Goal: Task Accomplishment & Management: Complete application form

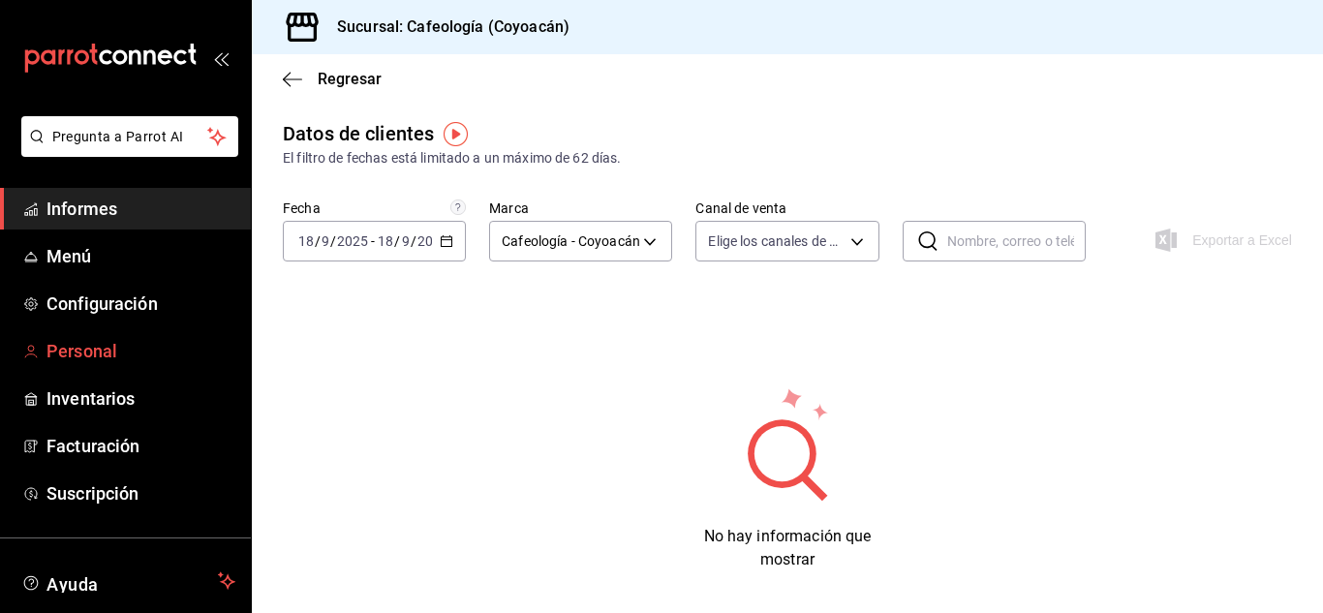
click at [92, 348] on font "Personal" at bounding box center [81, 351] width 71 height 20
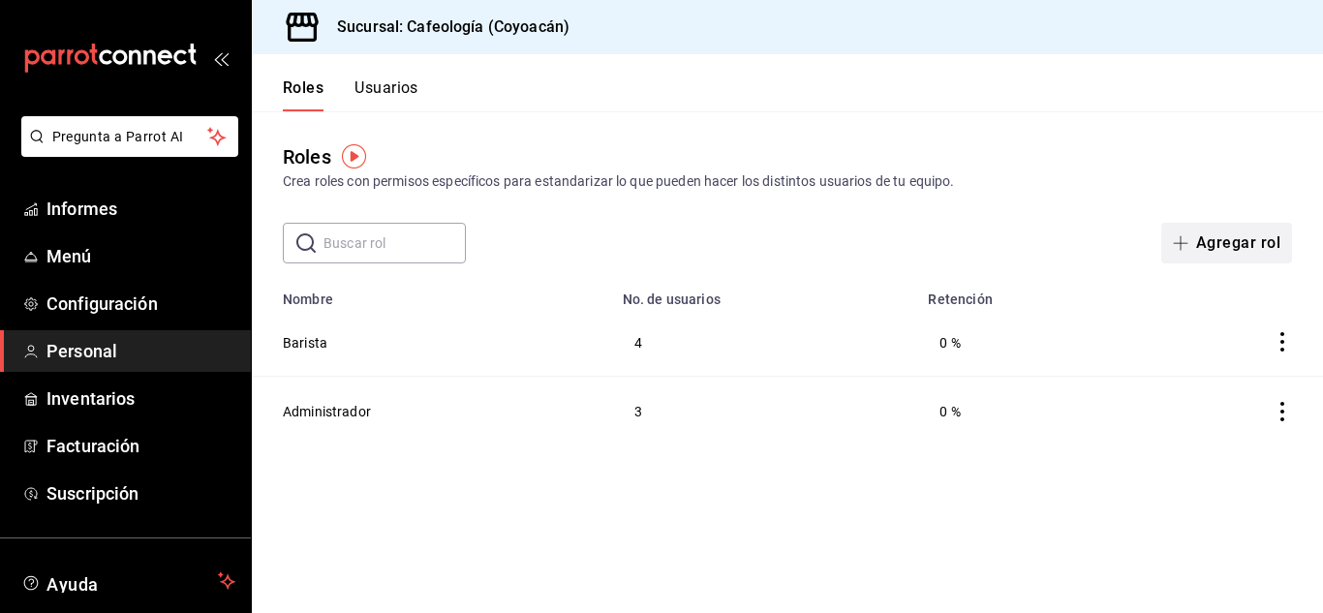
click at [1240, 243] on font "Agregar rol" at bounding box center [1238, 242] width 84 height 18
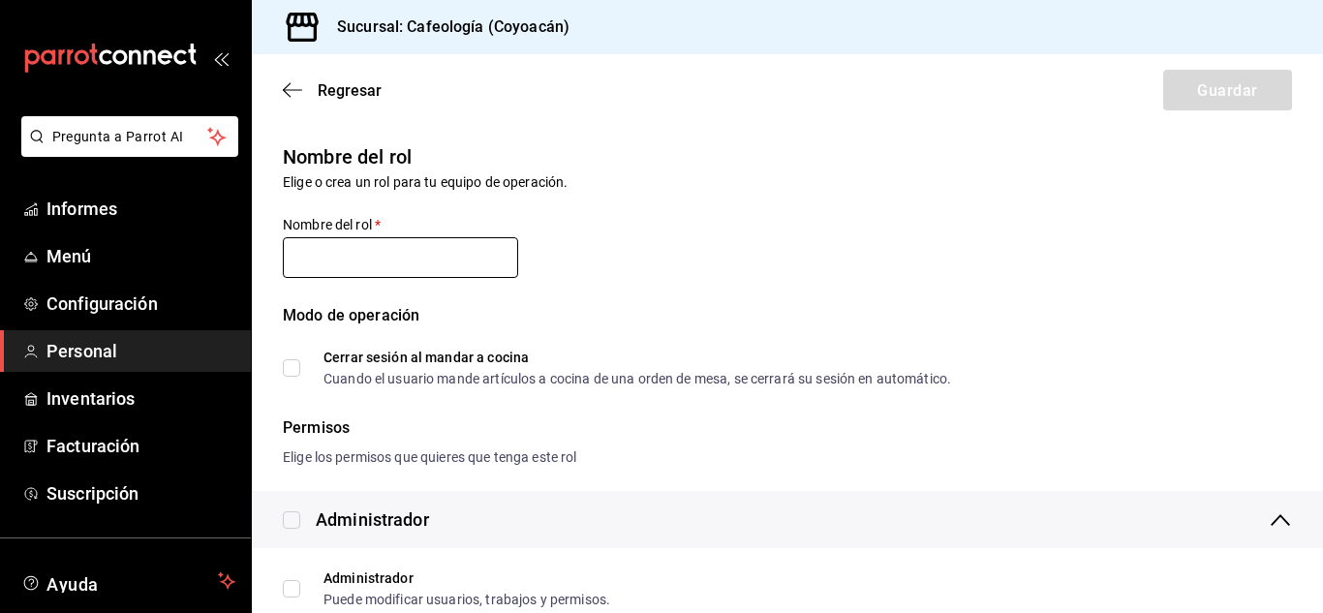
click at [391, 251] on input "text" at bounding box center [400, 257] width 235 height 41
click at [347, 256] on input "text" at bounding box center [400, 257] width 235 height 41
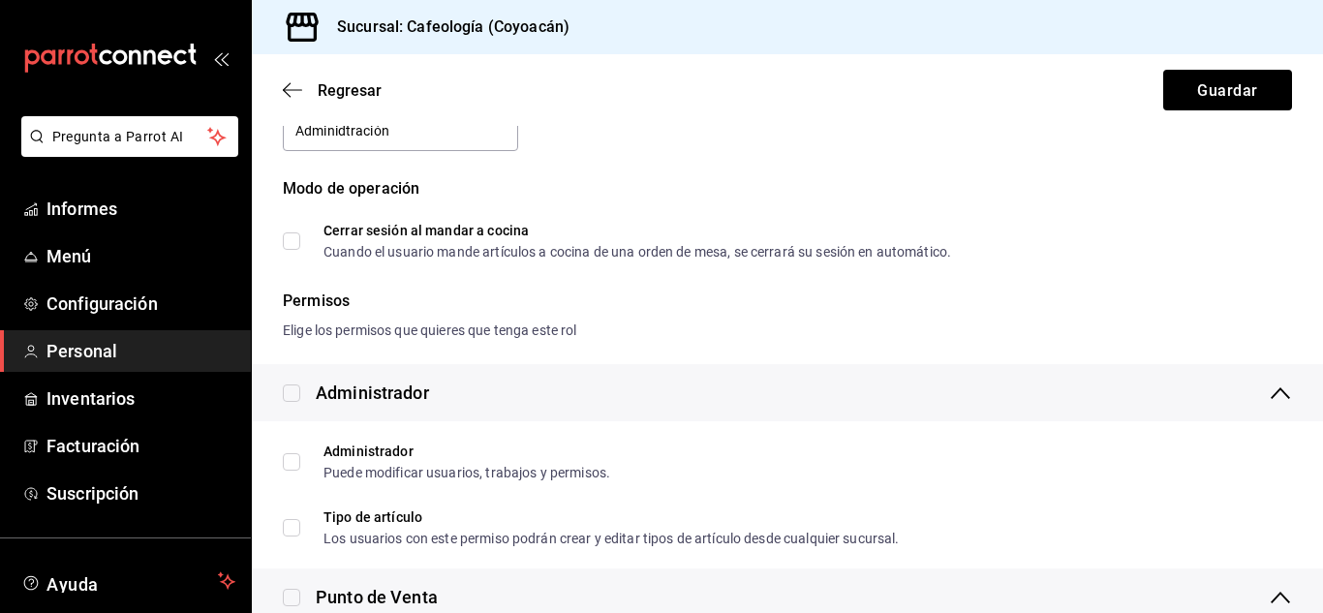
scroll to position [129, 0]
type input "Adminidtración"
click at [303, 237] on span "Cerrar sesión al mandar a cocina Cuando el usuario mande artículos a cocina de …" at bounding box center [625, 239] width 651 height 35
click at [300, 237] on input "Cerrar sesión al mandar a cocina Cuando el usuario mande artículos a cocina de …" at bounding box center [291, 238] width 17 height 17
checkbox input "true"
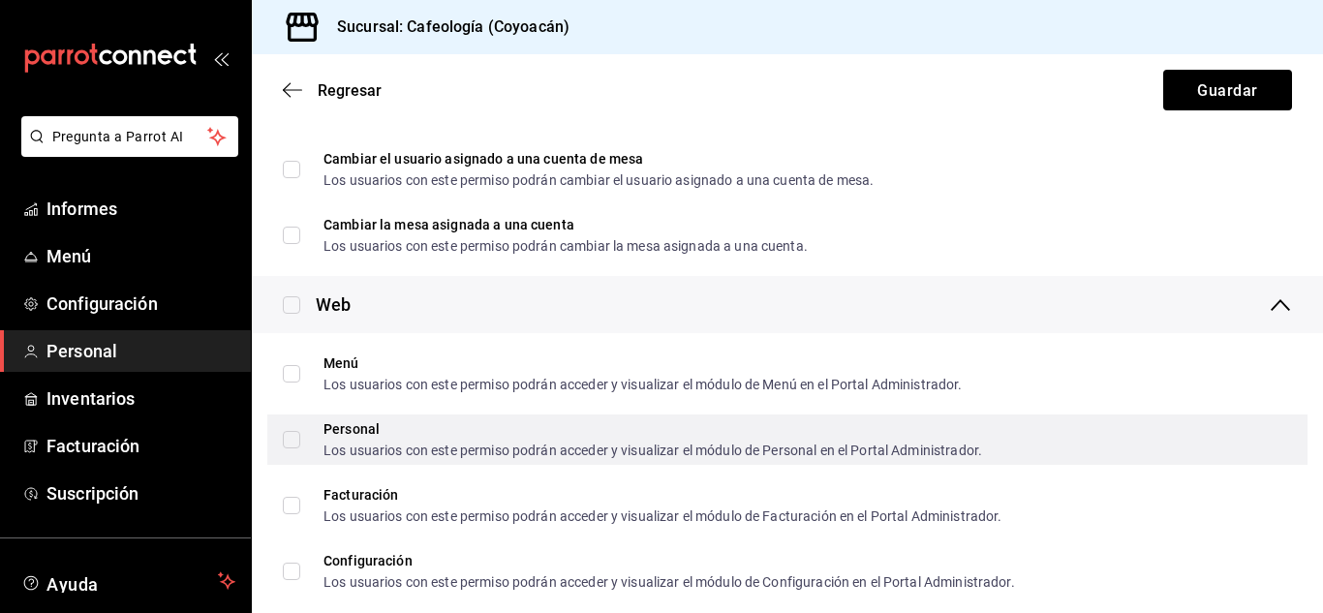
scroll to position [2840, 0]
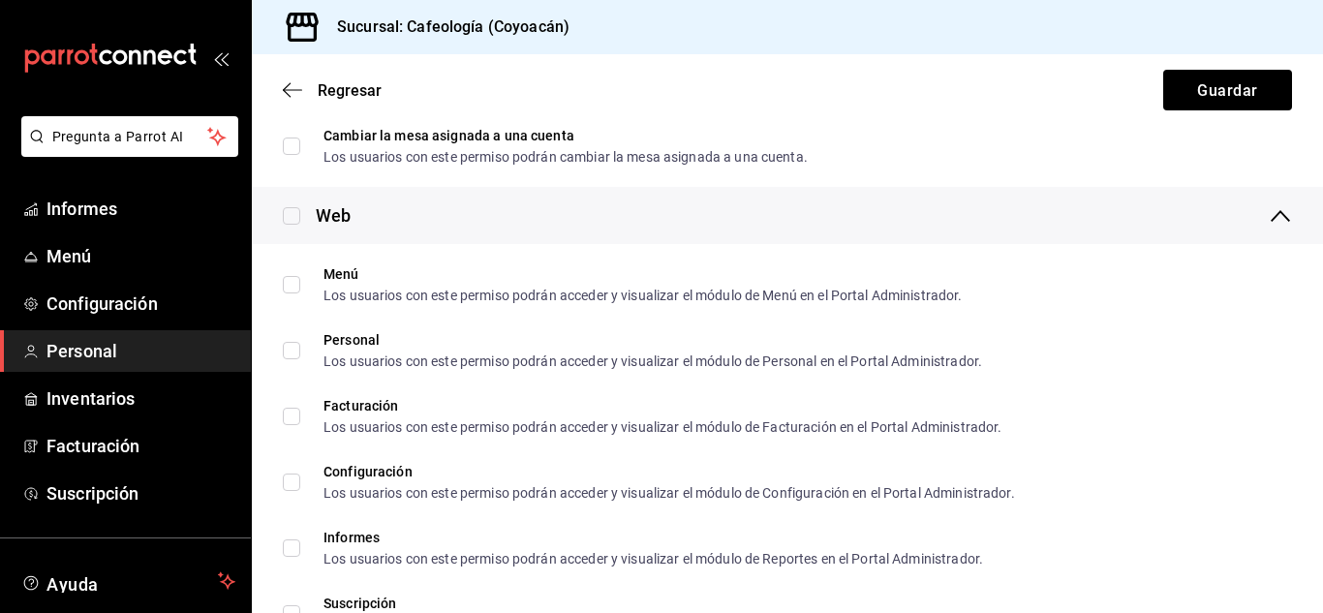
click at [296, 213] on input "checkbox" at bounding box center [291, 215] width 17 height 17
checkbox input "true"
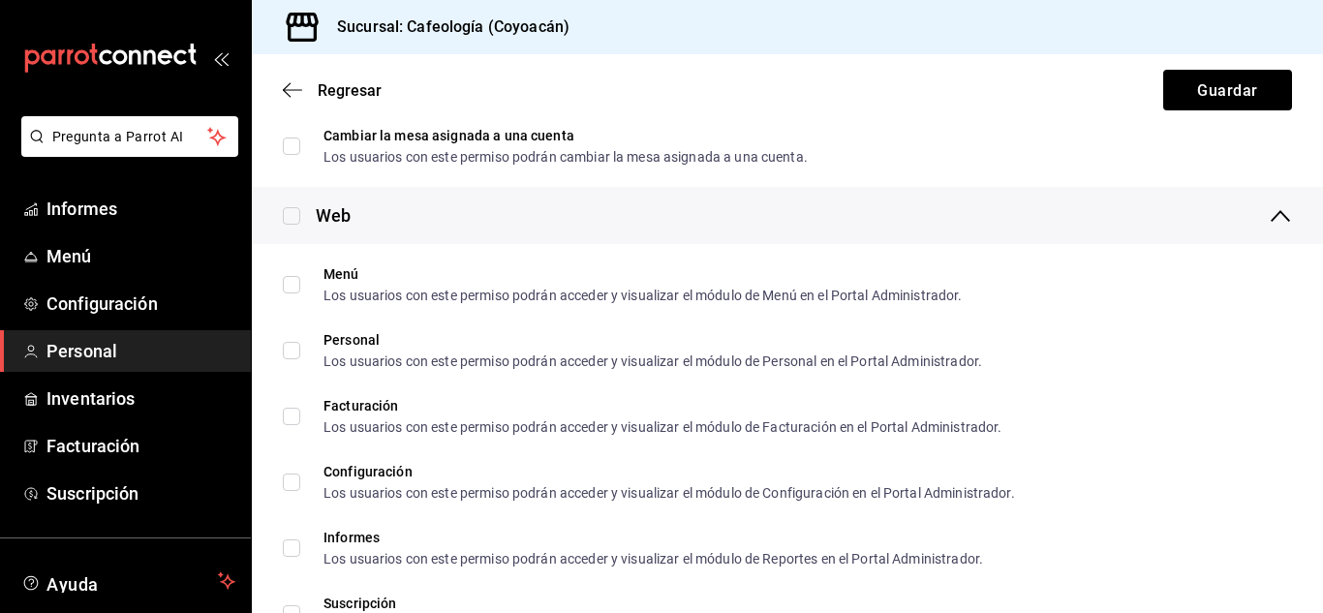
checkbox input "true"
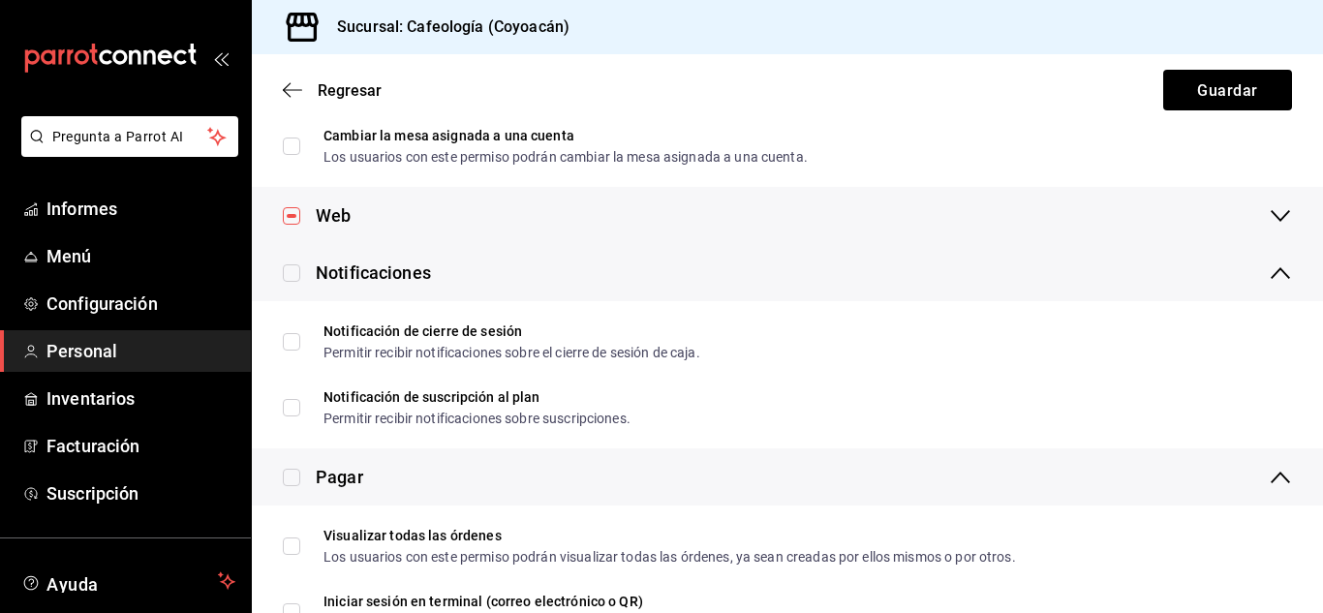
click at [290, 217] on input "checkbox" at bounding box center [291, 215] width 17 height 17
checkbox input "false"
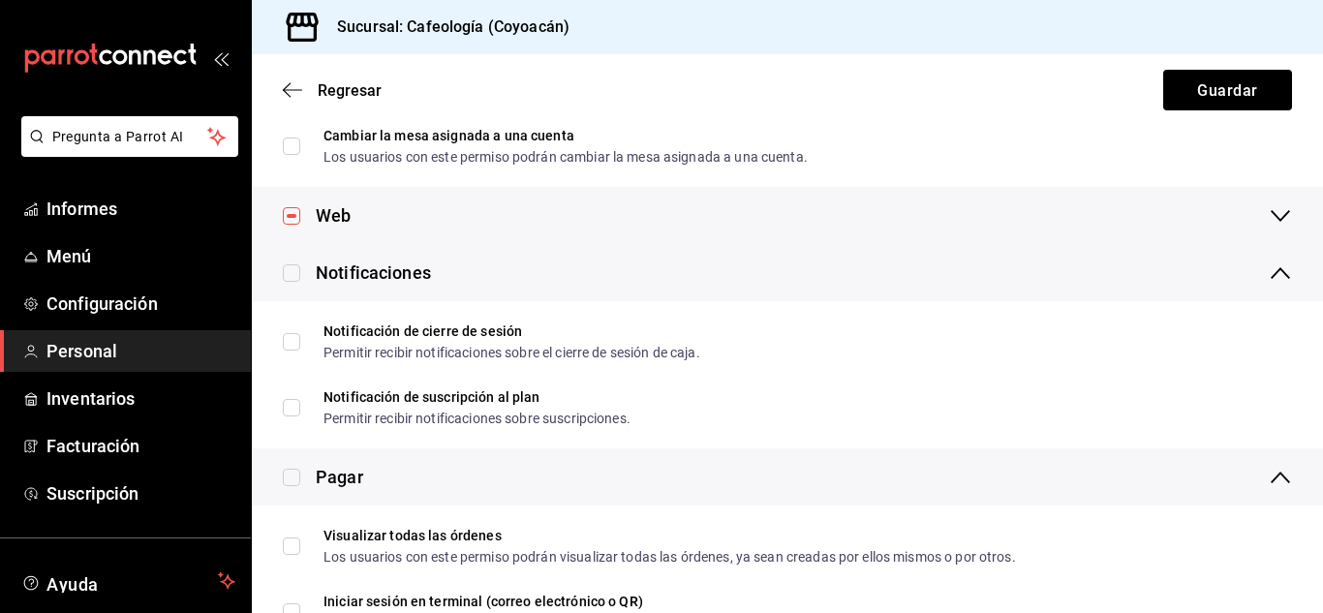
checkbox input "false"
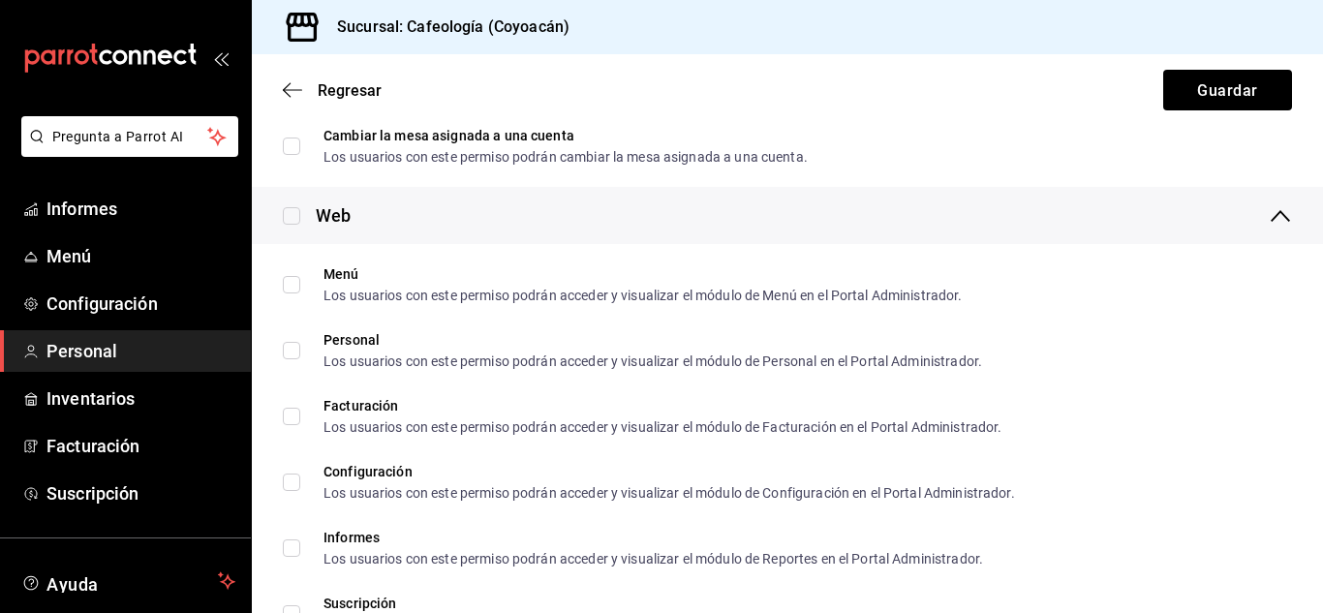
click at [290, 214] on input "checkbox" at bounding box center [291, 215] width 17 height 17
checkbox input "true"
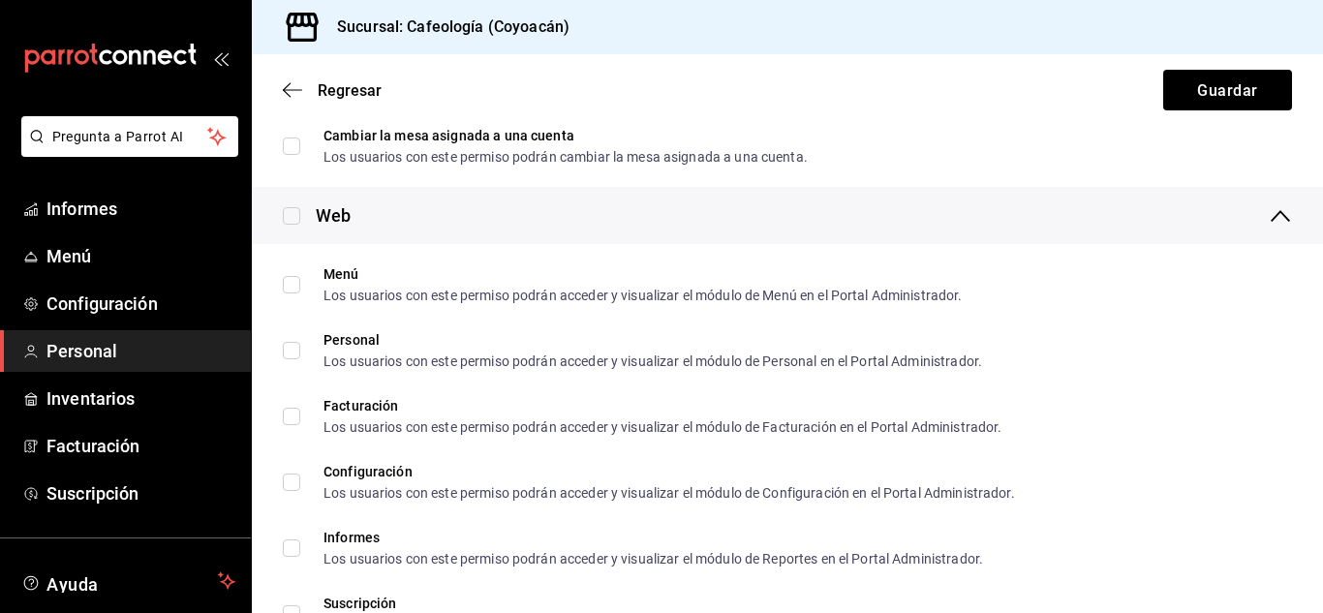
checkbox input "true"
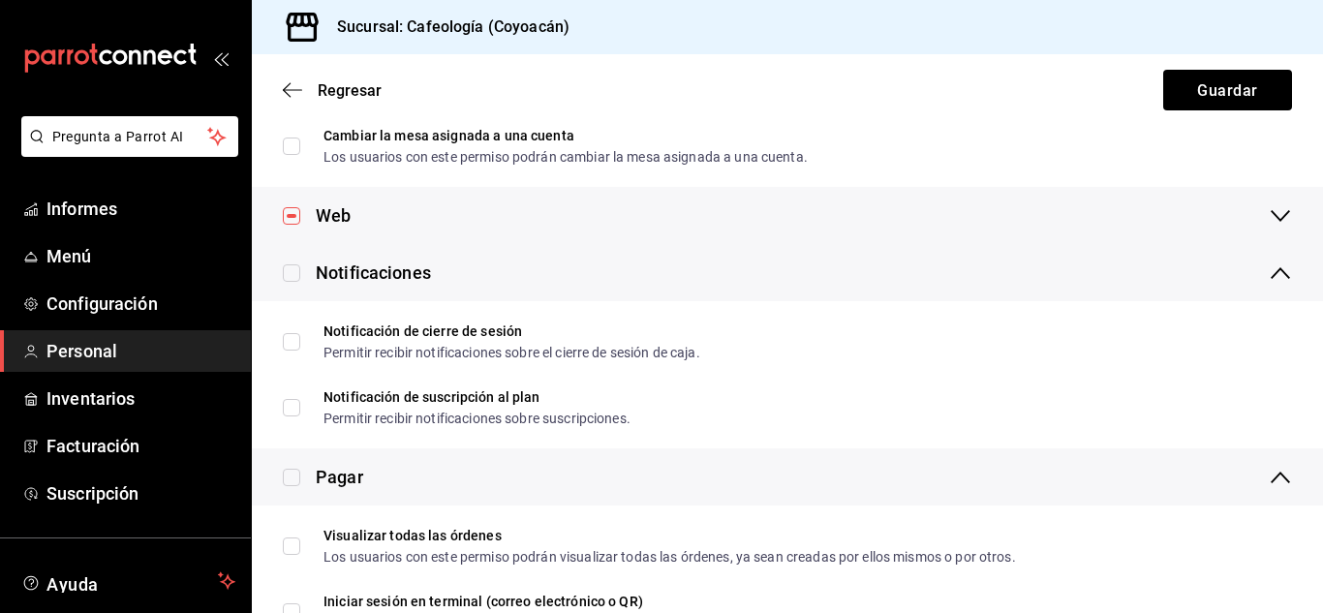
click at [1271, 216] on icon at bounding box center [1280, 216] width 19 height 12
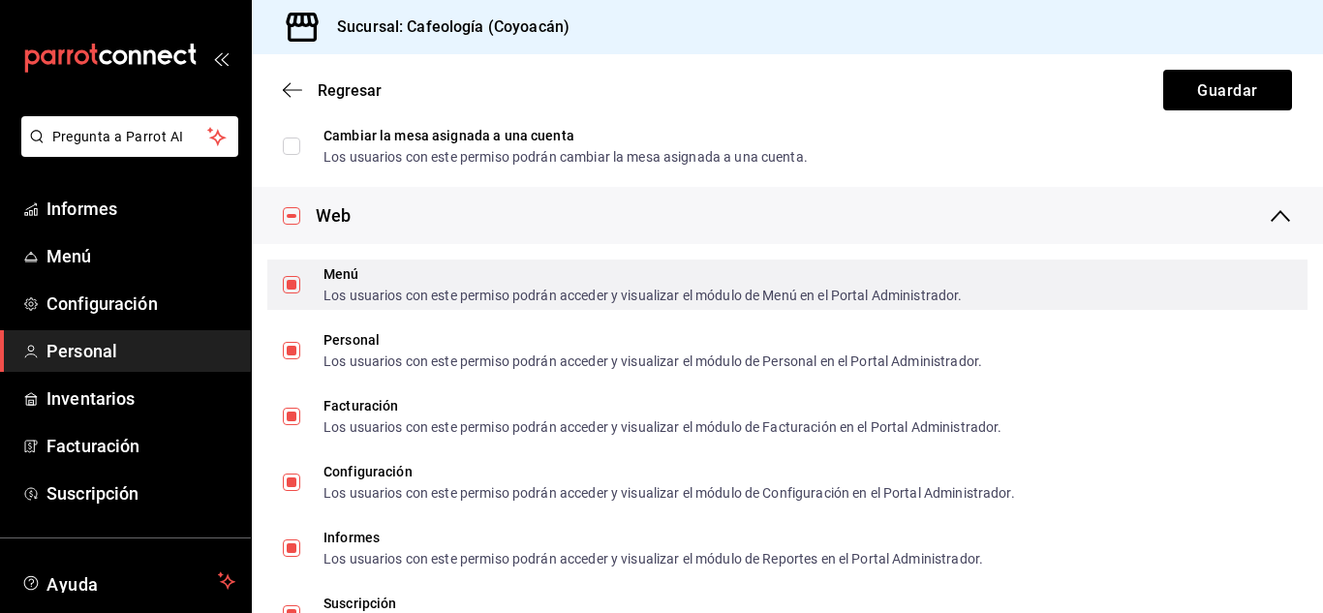
click at [292, 286] on input "Menú Los usuarios con este permiso podrán acceder y visualizar el módulo de Men…" at bounding box center [291, 284] width 17 height 17
checkbox input "false"
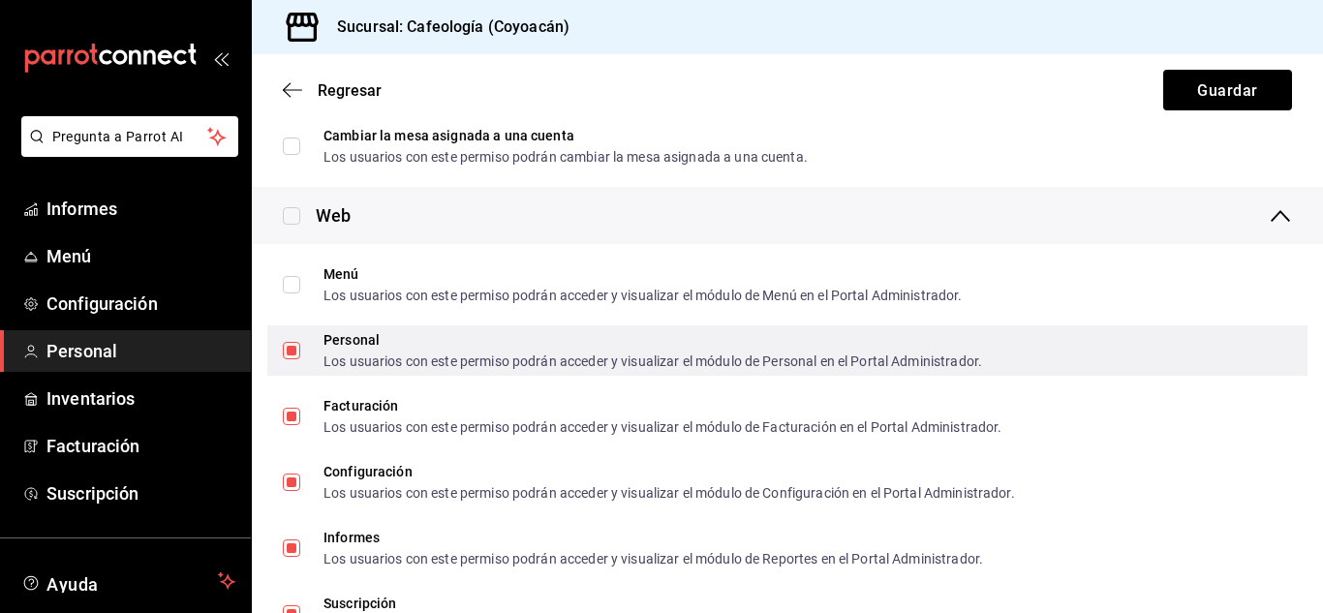
click at [296, 348] on input "Personal Los usuarios con este permiso podrán acceder y visualizar el módulo de…" at bounding box center [291, 350] width 17 height 17
checkbox input "false"
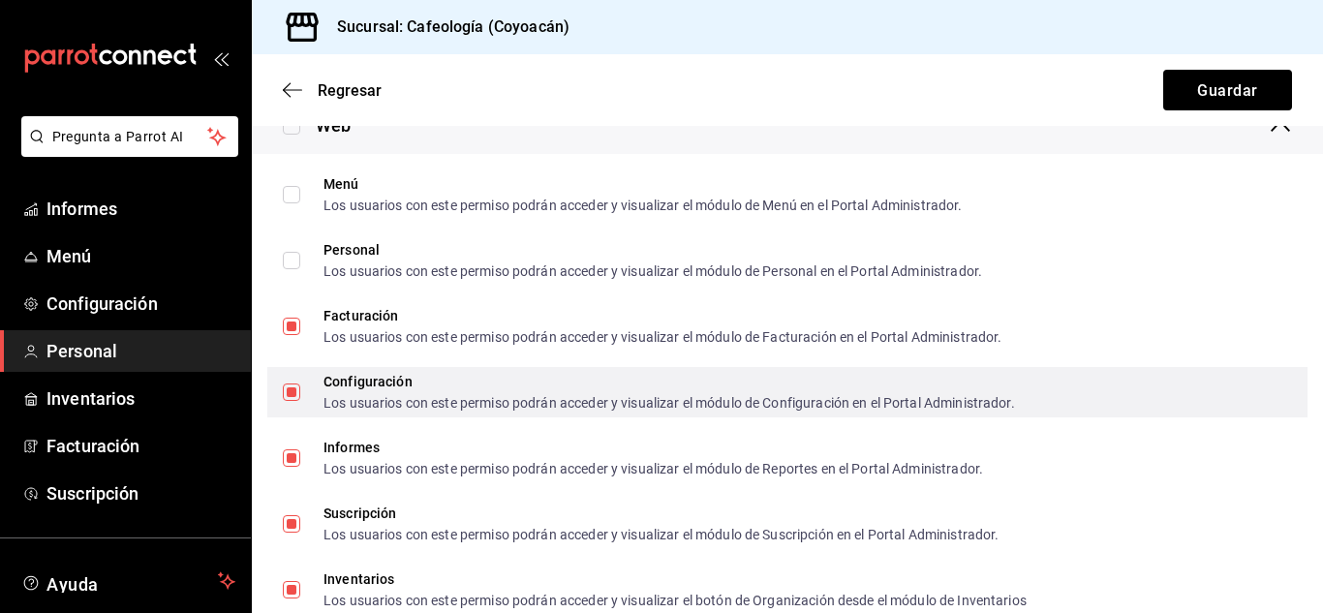
scroll to position [2937, 0]
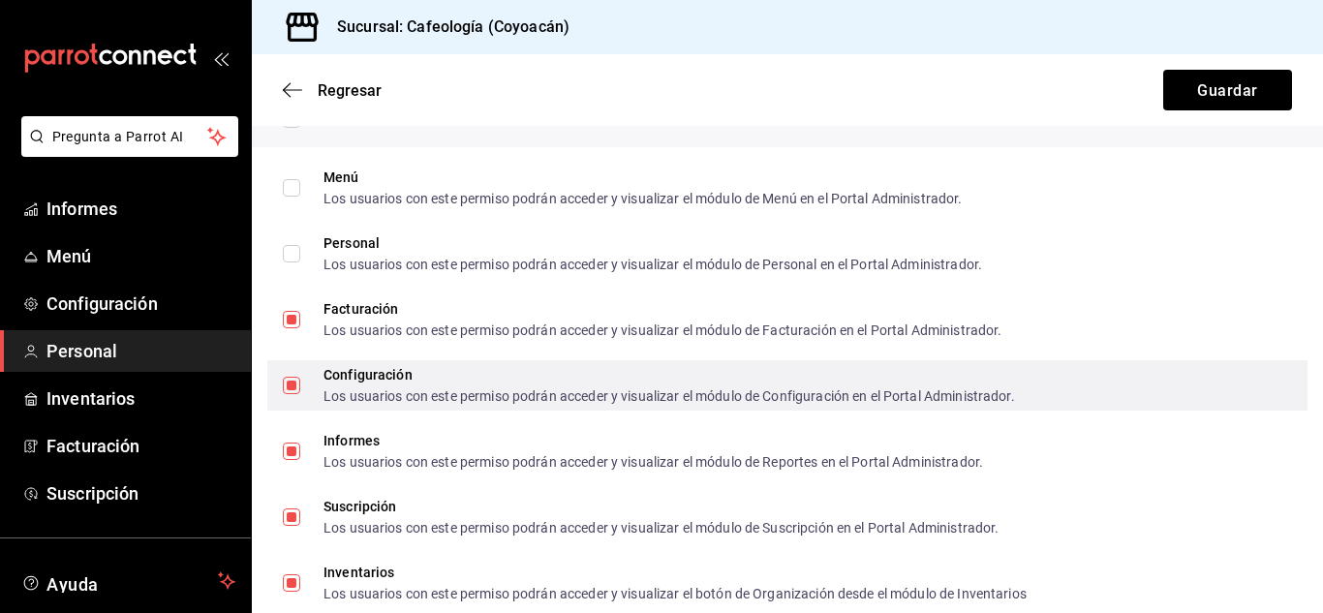
click at [296, 391] on input "Configuración Los usuarios con este permiso podrán acceder y visualizar el módu…" at bounding box center [291, 385] width 17 height 17
checkbox input "false"
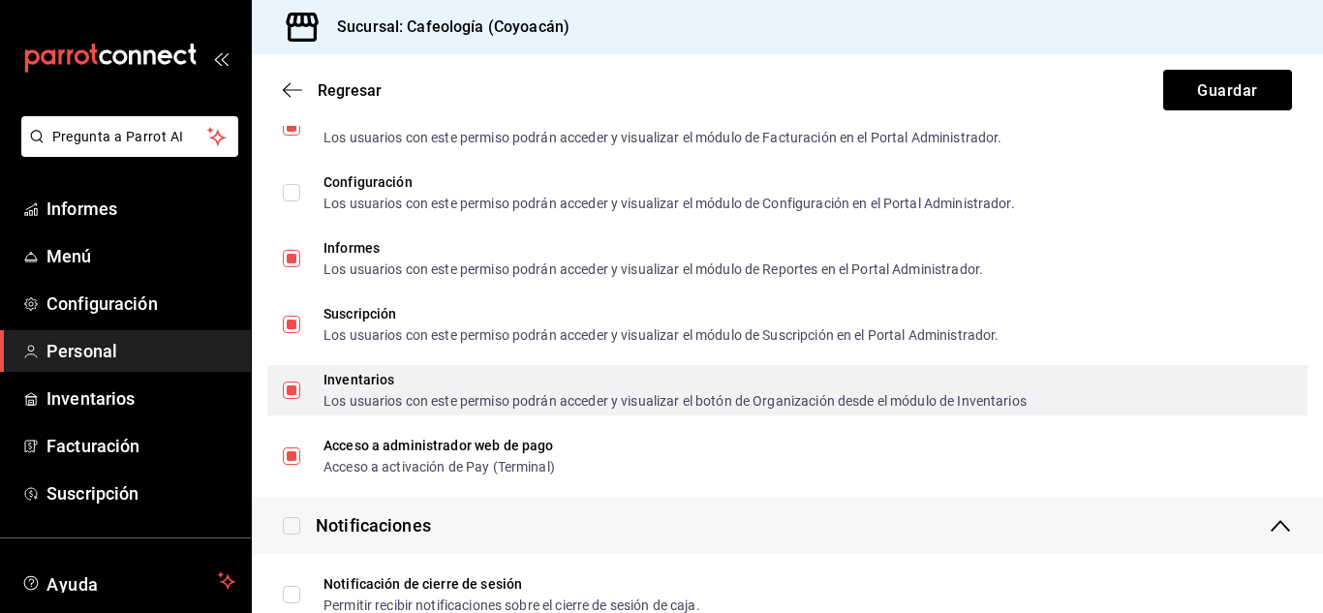
scroll to position [3131, 0]
click at [290, 390] on input "Inventarios Los usuarios con este permiso podrán acceder y visualizar el botón …" at bounding box center [291, 389] width 17 height 17
checkbox input "false"
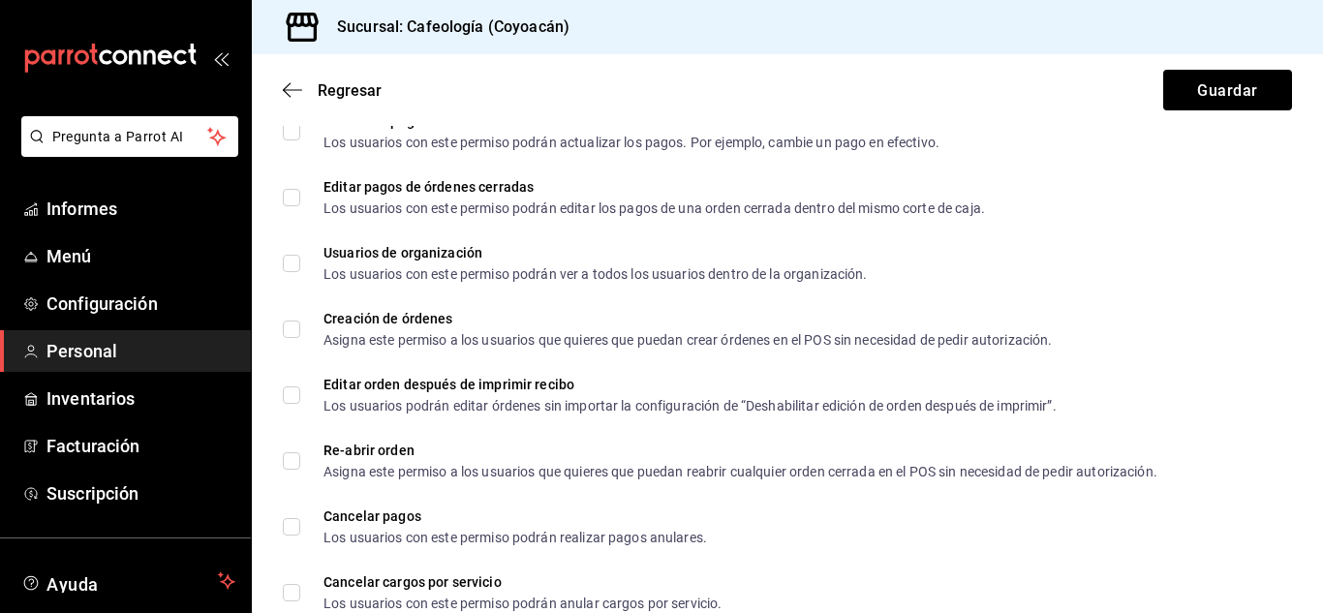
scroll to position [936, 0]
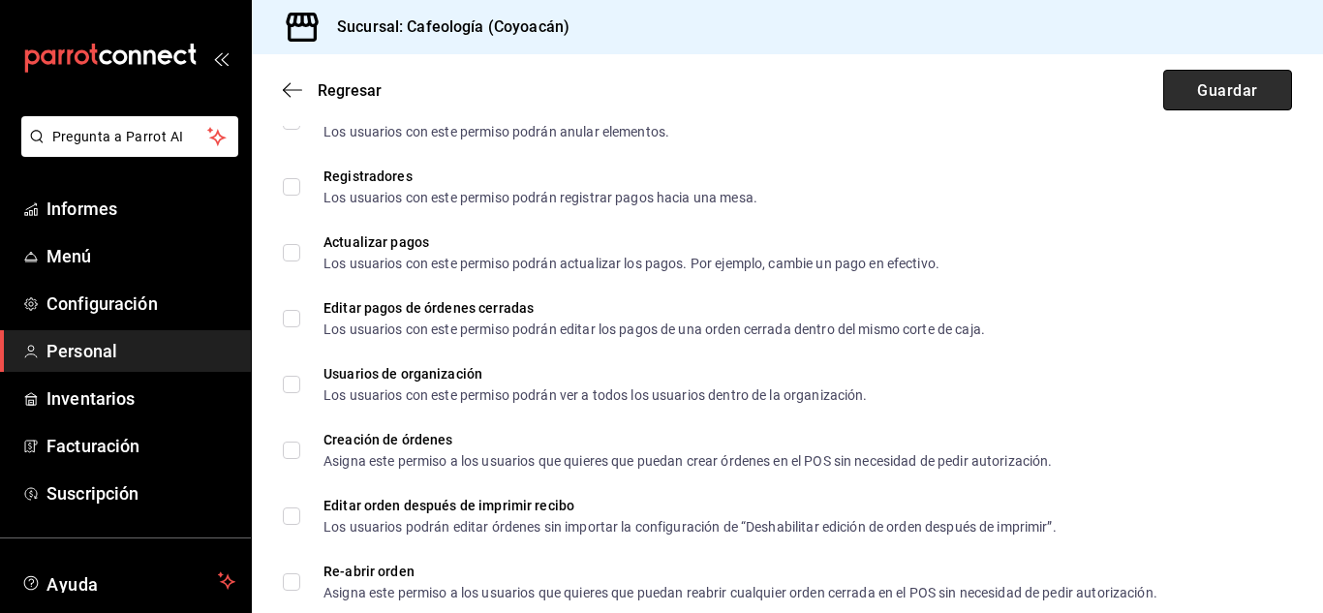
click at [1216, 101] on button "Guardar" at bounding box center [1227, 90] width 129 height 41
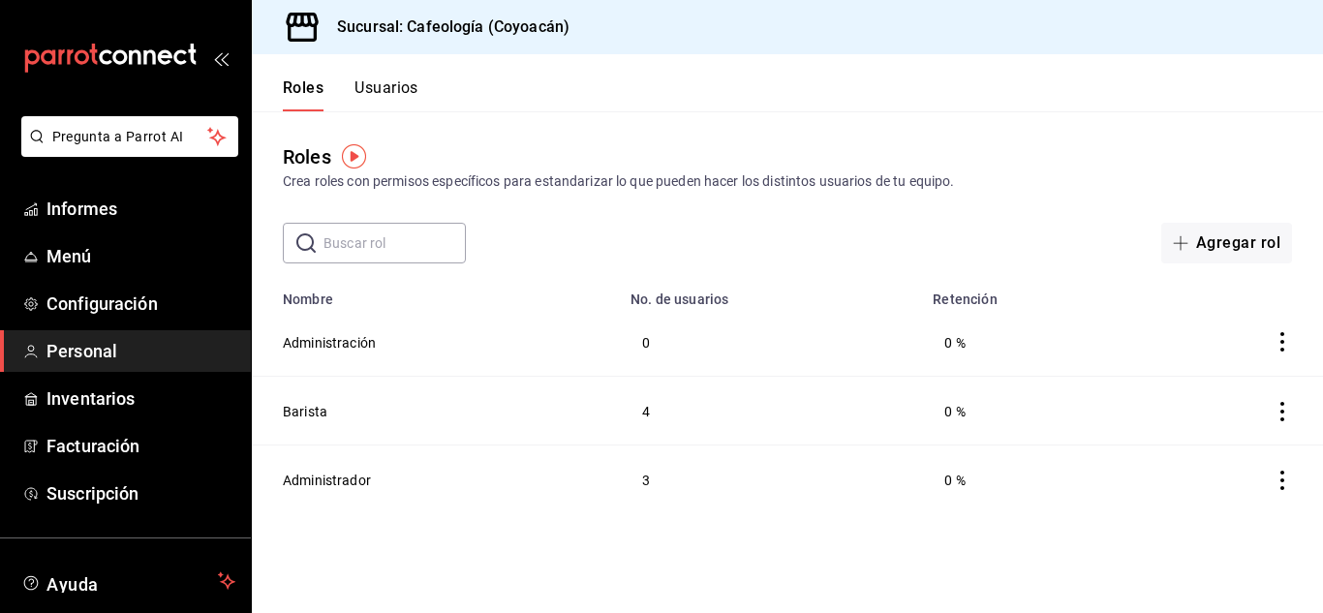
click at [397, 84] on font "Usuarios" at bounding box center [386, 87] width 64 height 18
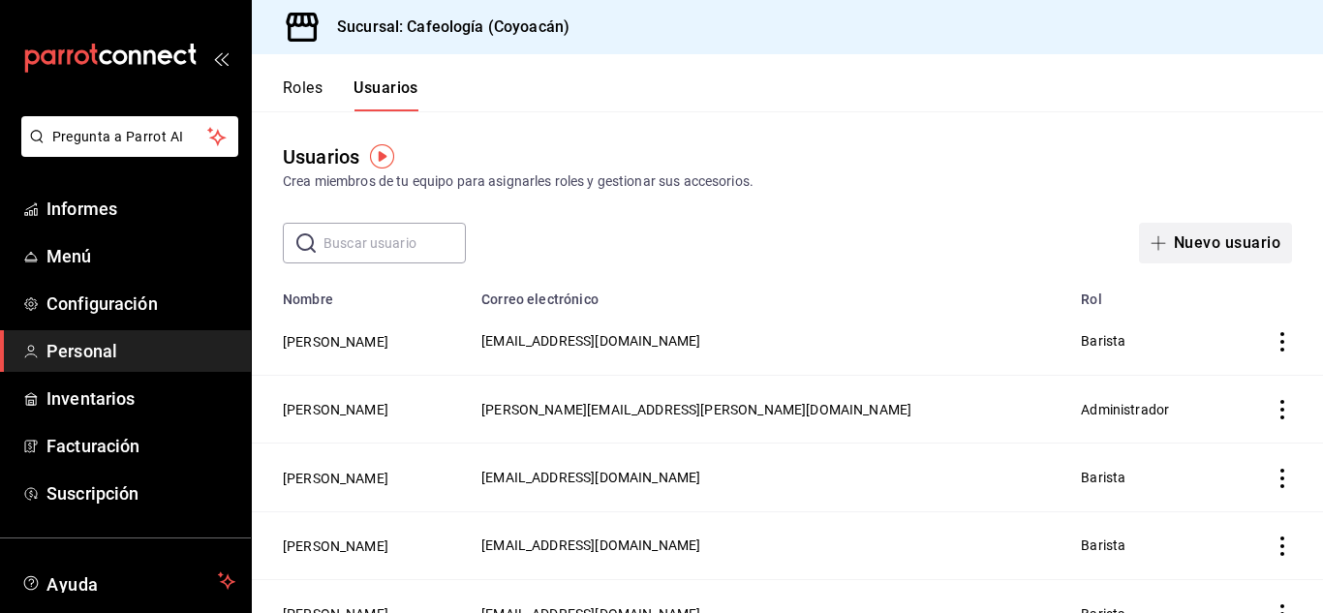
click at [1185, 251] on font "Nuevo usuario" at bounding box center [1227, 242] width 107 height 18
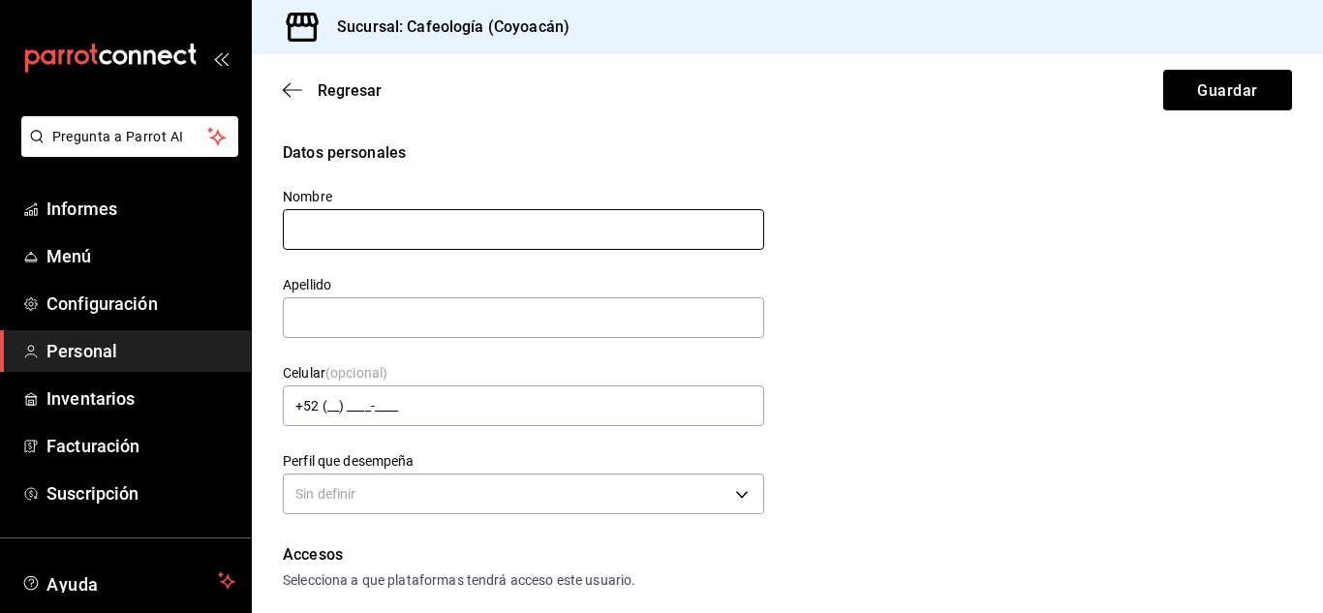
click at [365, 223] on input "text" at bounding box center [523, 229] width 481 height 41
type input "A"
type input "ANGEL JORDAN"
click at [347, 322] on input "text" at bounding box center [523, 317] width 481 height 41
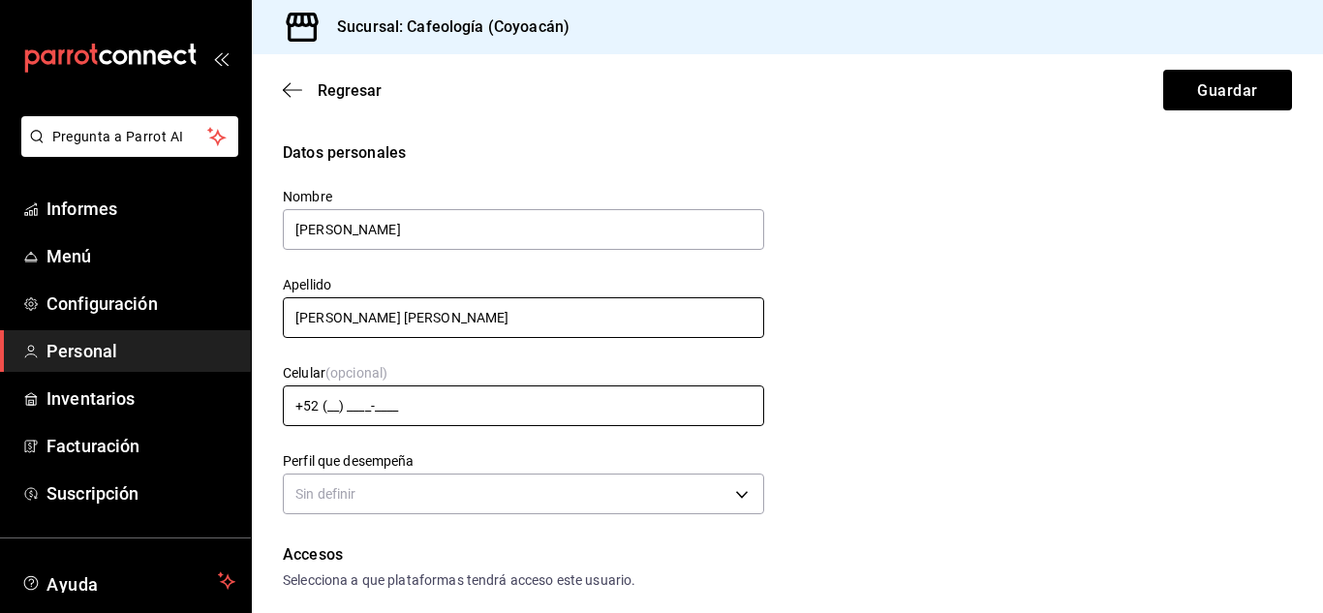
type input "VILLAFUERTE VAQUERIZO"
click at [328, 402] on input "+52 (__) ____-____" at bounding box center [523, 405] width 481 height 41
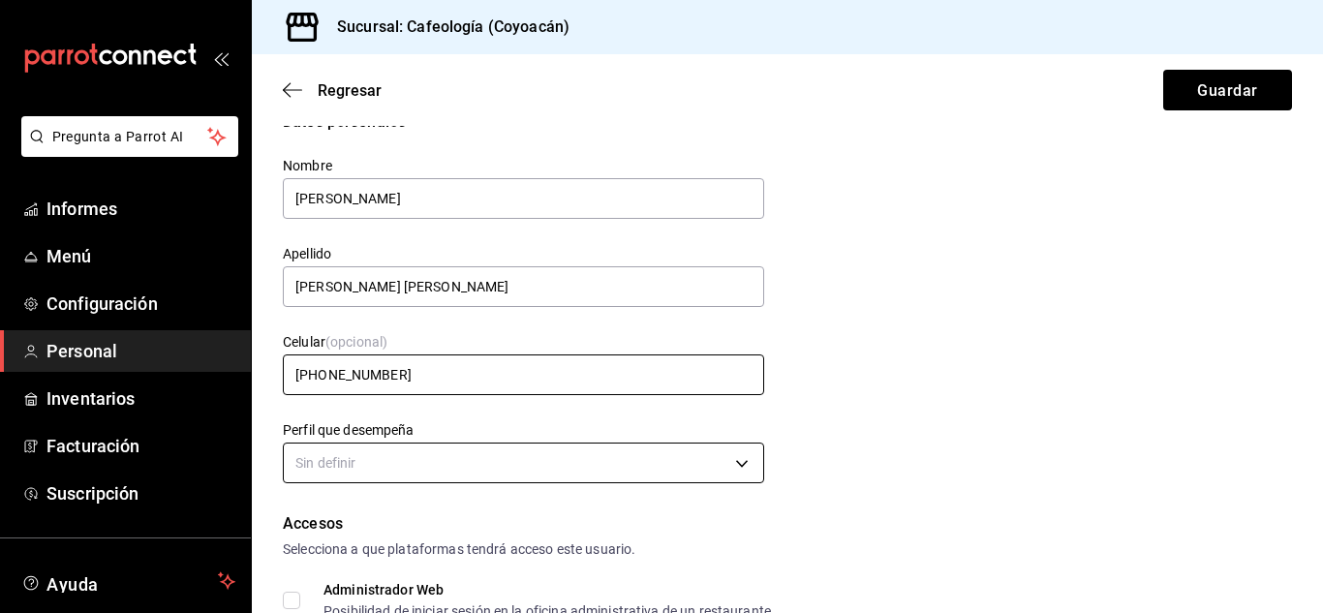
scroll to position [97, 0]
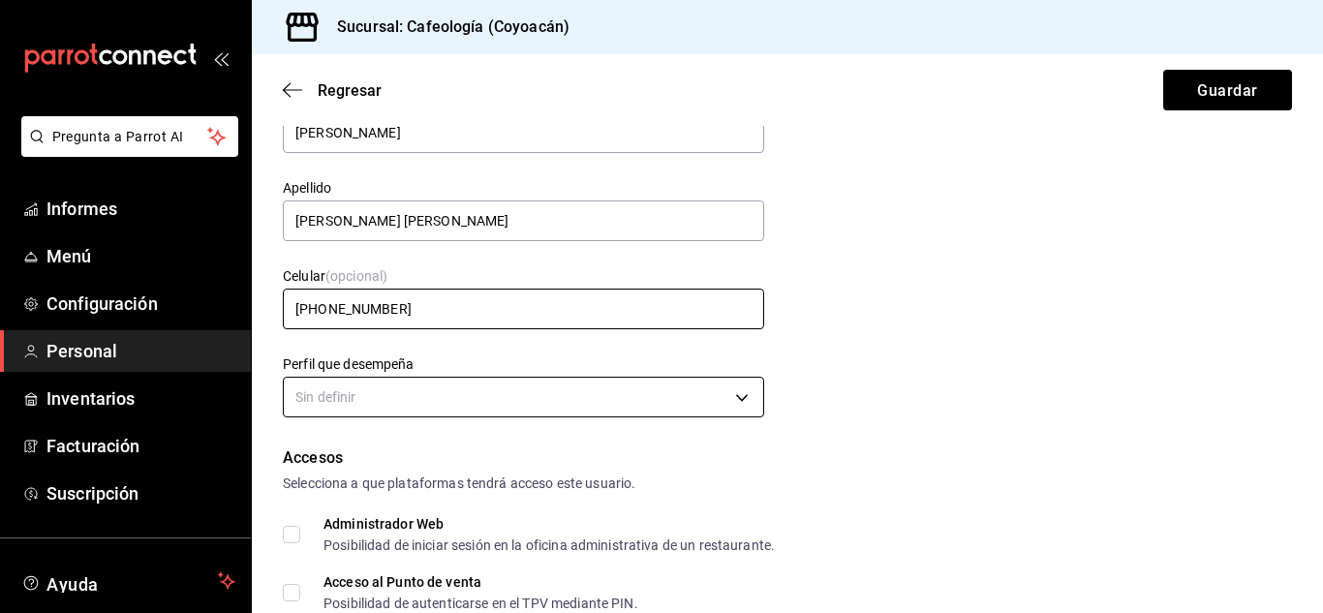
type input "+52 (96) 7138-0517"
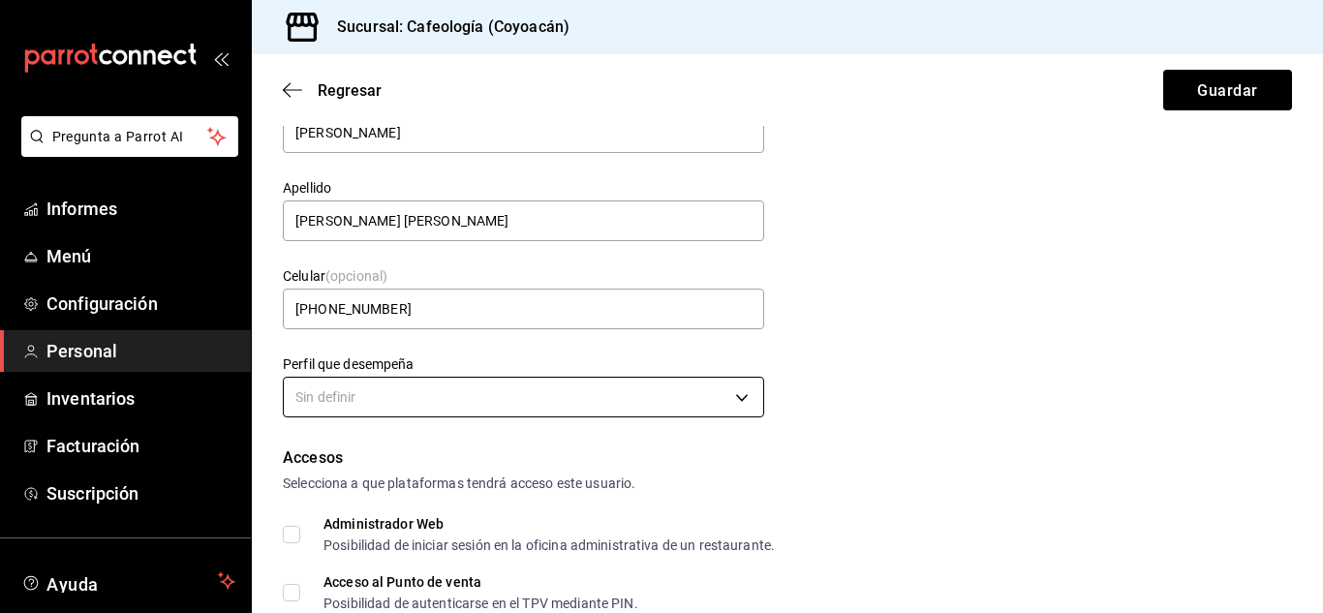
click at [460, 386] on body "Pregunta a Parrot AI Informes Menú Configuración Personal Inventarios Facturaci…" at bounding box center [661, 306] width 1323 height 613
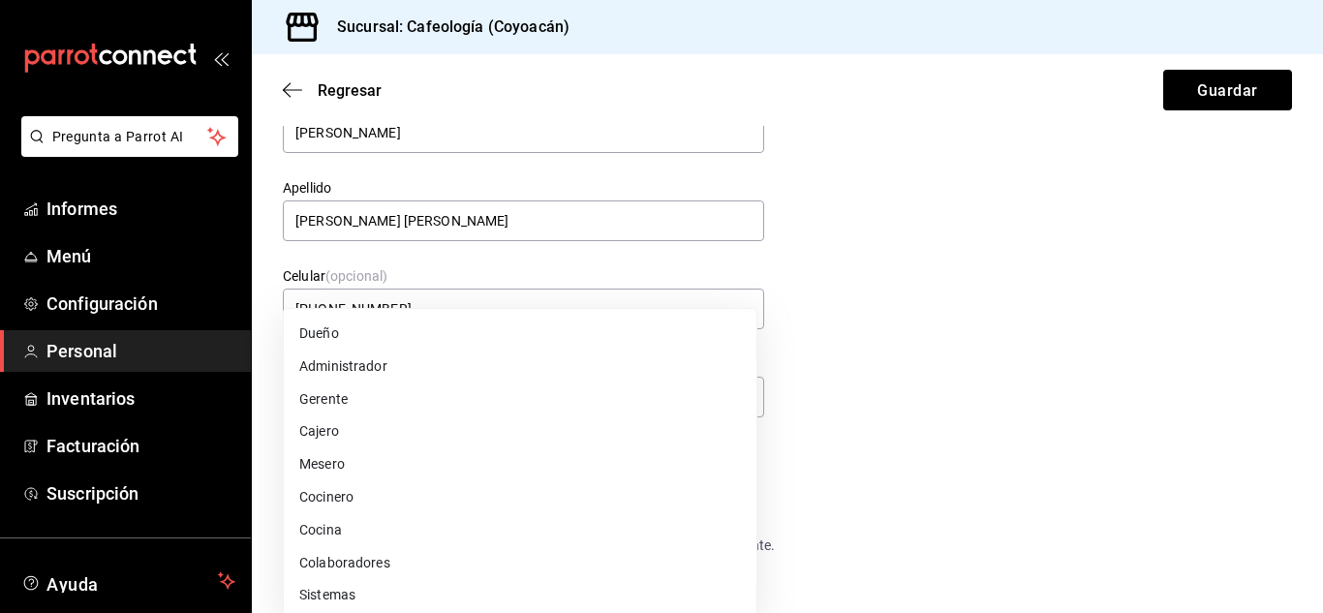
click at [356, 370] on font "Administrador" at bounding box center [343, 365] width 88 height 15
type input "ADMIN"
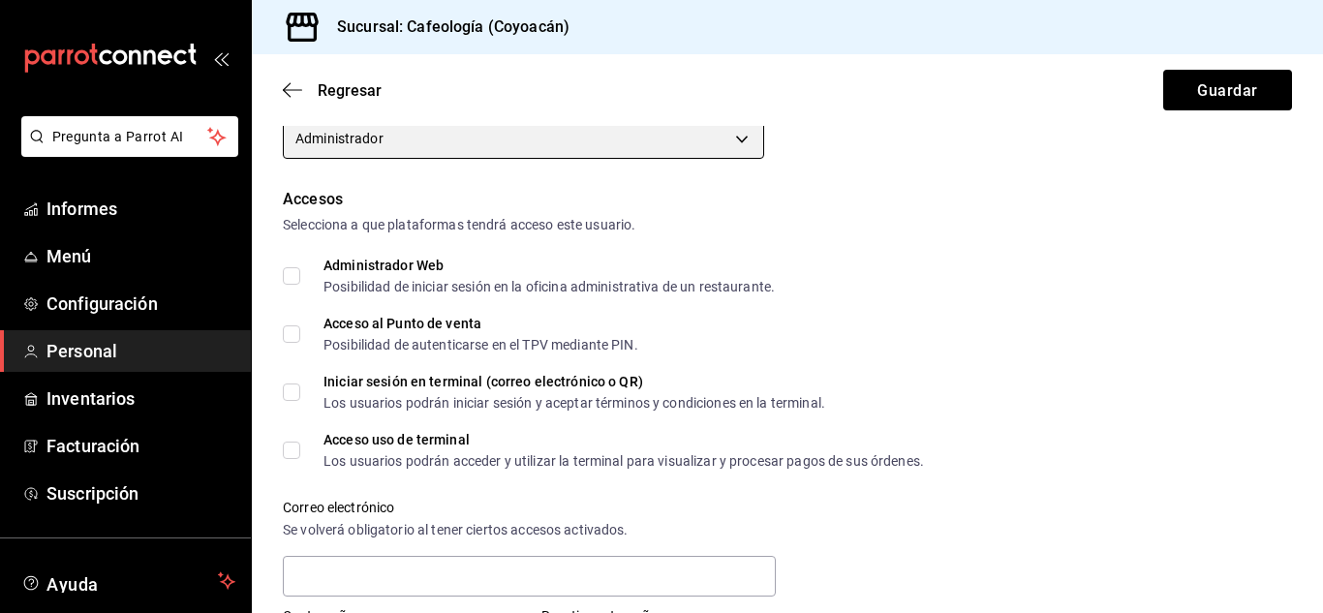
scroll to position [387, 0]
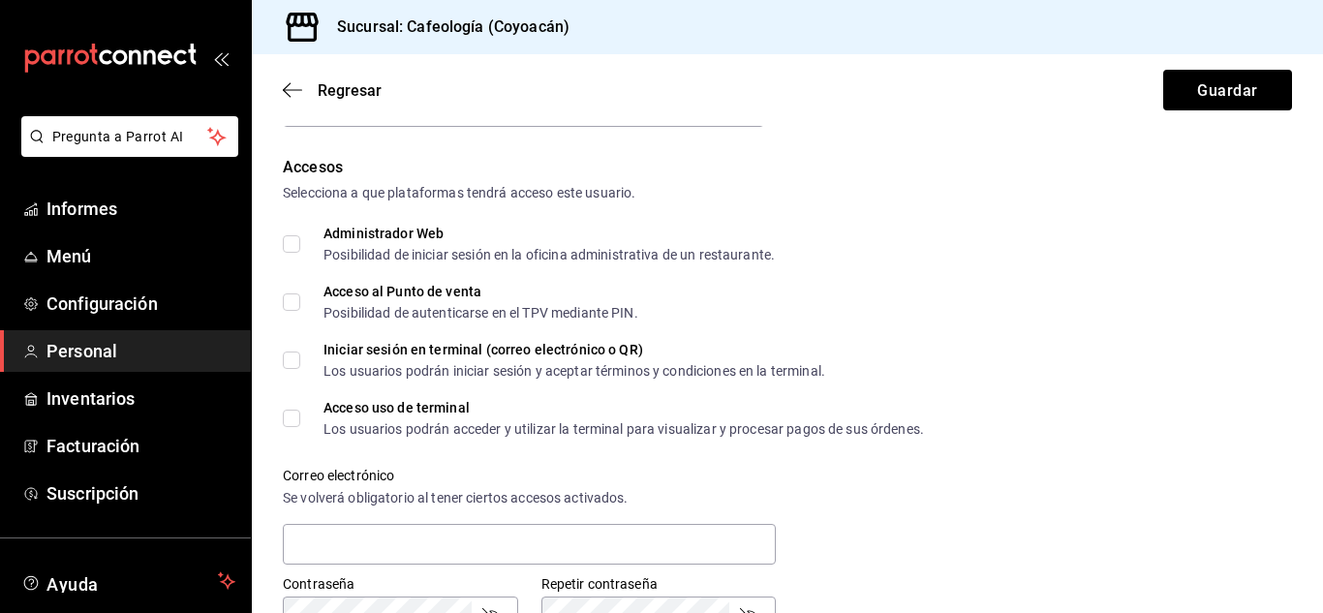
click at [281, 238] on div "Datos personales Nombre ANGEL JORDAN Apellido VILLAFUERTE VAQUERIZO Celular (op…" at bounding box center [787, 441] width 1071 height 1375
click at [290, 246] on input "Administrador Web Posibilidad de iniciar sesión en la oficina administrativa de…" at bounding box center [291, 243] width 17 height 17
checkbox input "true"
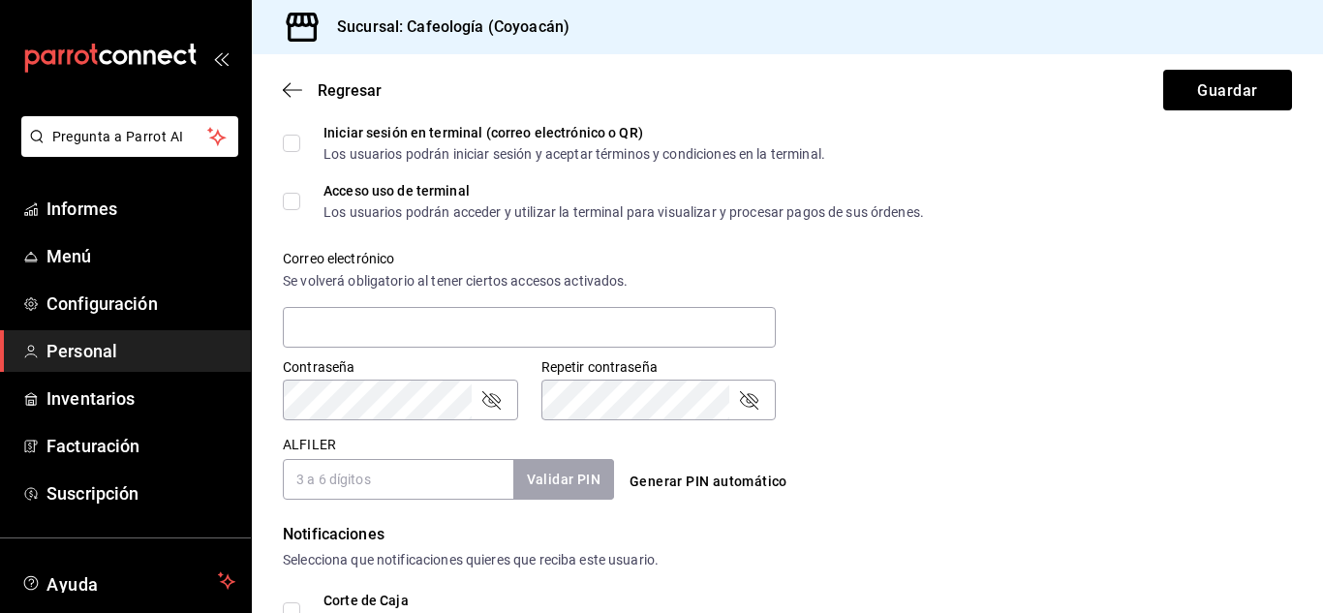
scroll to position [613, 0]
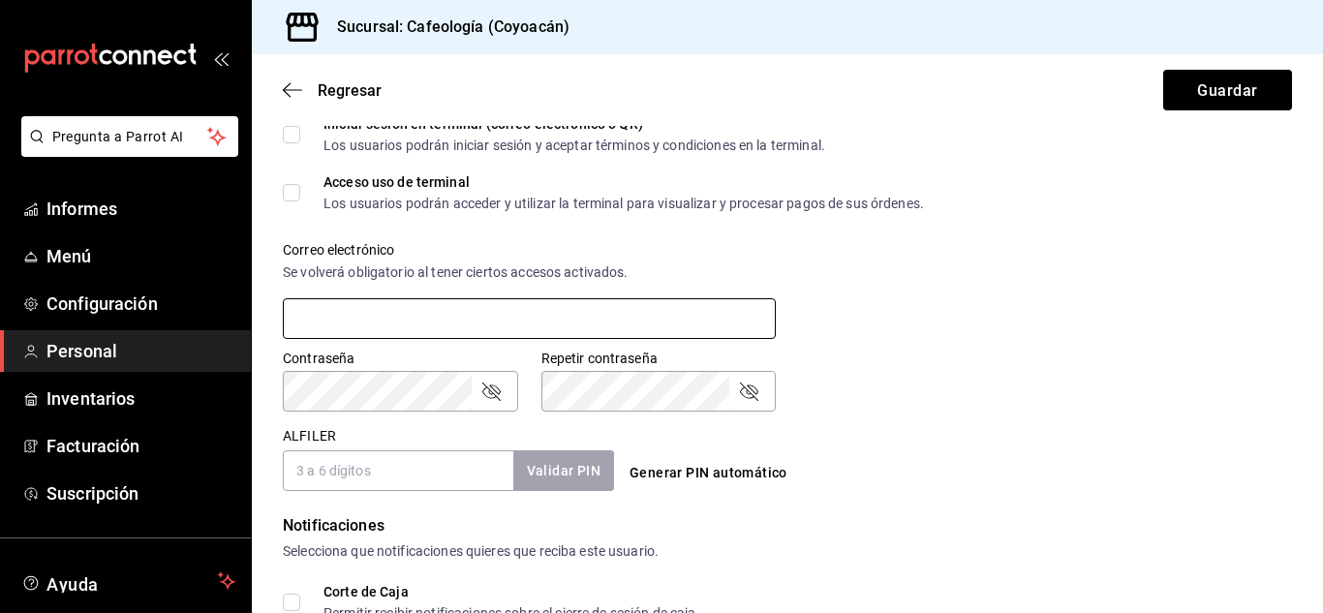
click at [473, 316] on input "text" at bounding box center [529, 318] width 493 height 41
type input "A"
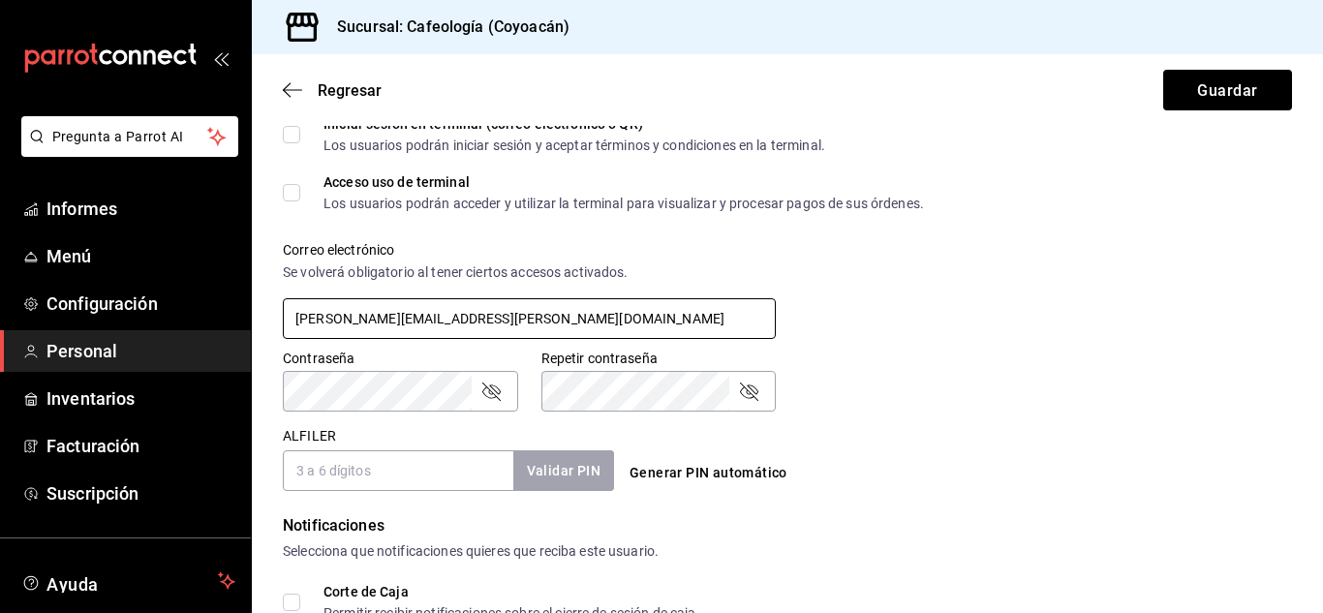
type input "angel.villafuerte@cafeologia.cafe"
click at [496, 395] on icon "campo de contraseña" at bounding box center [490, 391] width 23 height 23
click at [958, 377] on div "Contraseña Contraseña Repetir contraseña Repetir contraseña" at bounding box center [776, 368] width 1032 height 85
click at [745, 392] on icon "campo de contraseña" at bounding box center [748, 391] width 23 height 23
click at [397, 474] on input "ALFILER" at bounding box center [398, 470] width 230 height 41
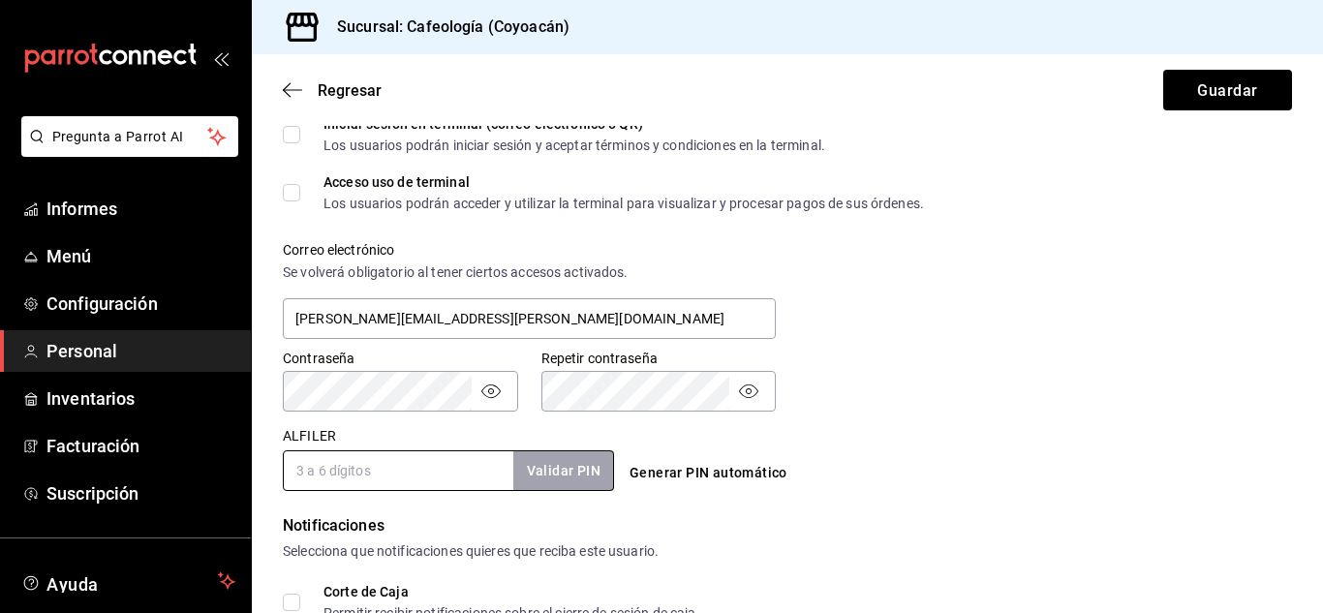
click at [1010, 383] on div "Contraseña Contraseña Repetir contraseña Repetir contraseña" at bounding box center [776, 368] width 1032 height 85
click at [371, 478] on input "ALFILER" at bounding box center [398, 470] width 230 height 41
click at [395, 479] on input "ALFILER" at bounding box center [398, 470] width 230 height 41
click at [384, 478] on input "ALFILER" at bounding box center [398, 470] width 230 height 41
click at [340, 473] on input "ALFILER" at bounding box center [398, 470] width 230 height 41
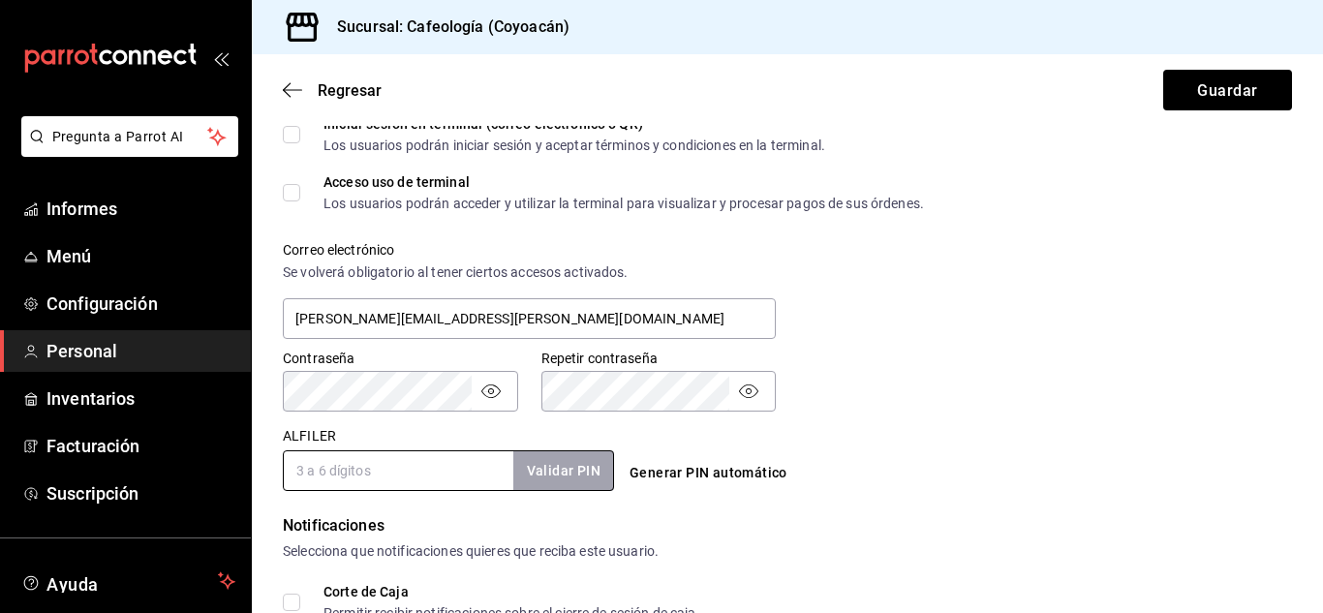
click at [1027, 378] on div "Contraseña Contraseña Repetir contraseña Repetir contraseña" at bounding box center [776, 368] width 1032 height 85
click at [344, 476] on input "ALFILER" at bounding box center [398, 470] width 230 height 41
click at [675, 474] on font "Generar PIN automático" at bounding box center [708, 472] width 158 height 15
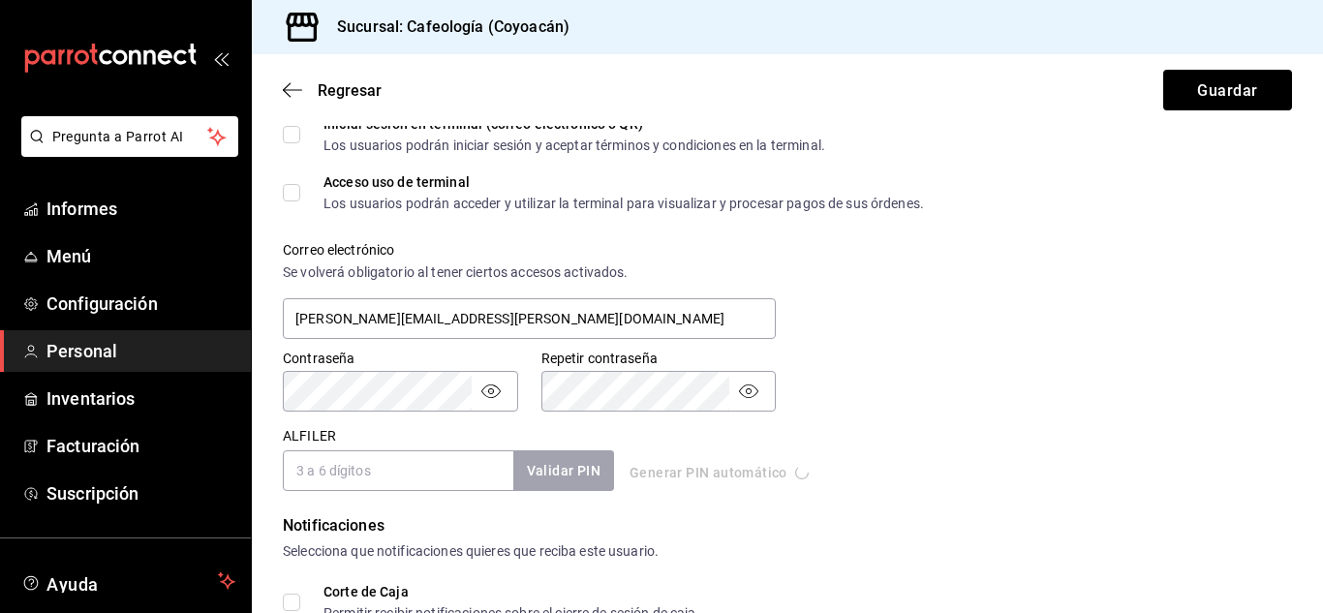
type input "5016"
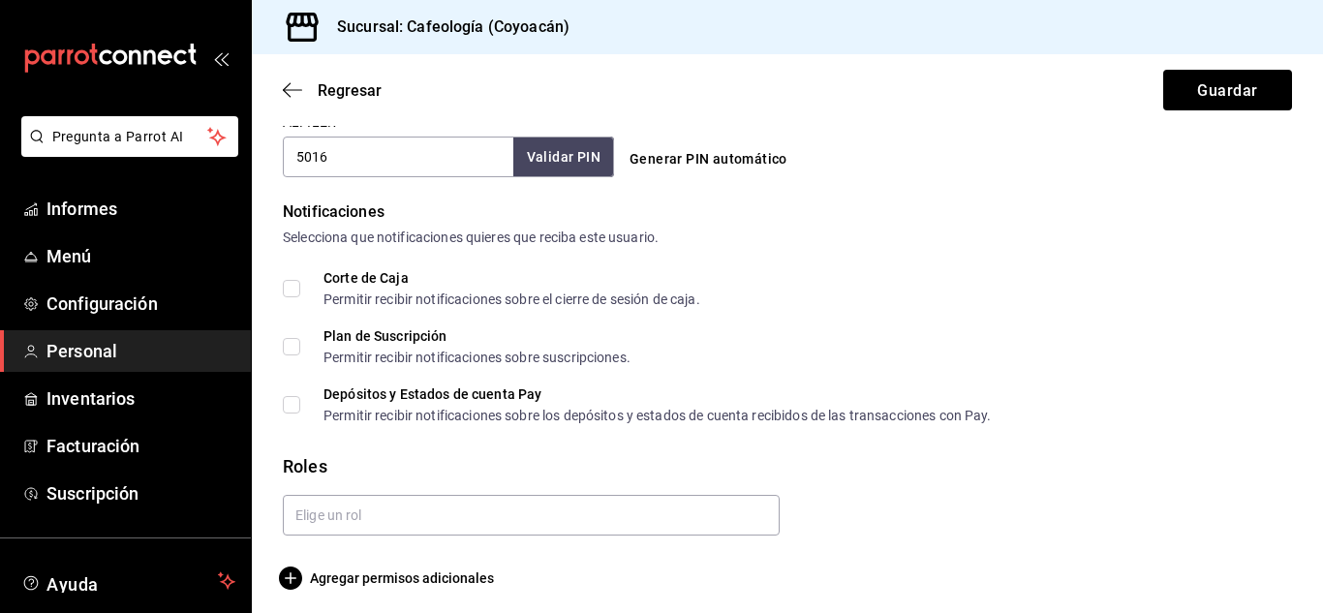
scroll to position [935, 0]
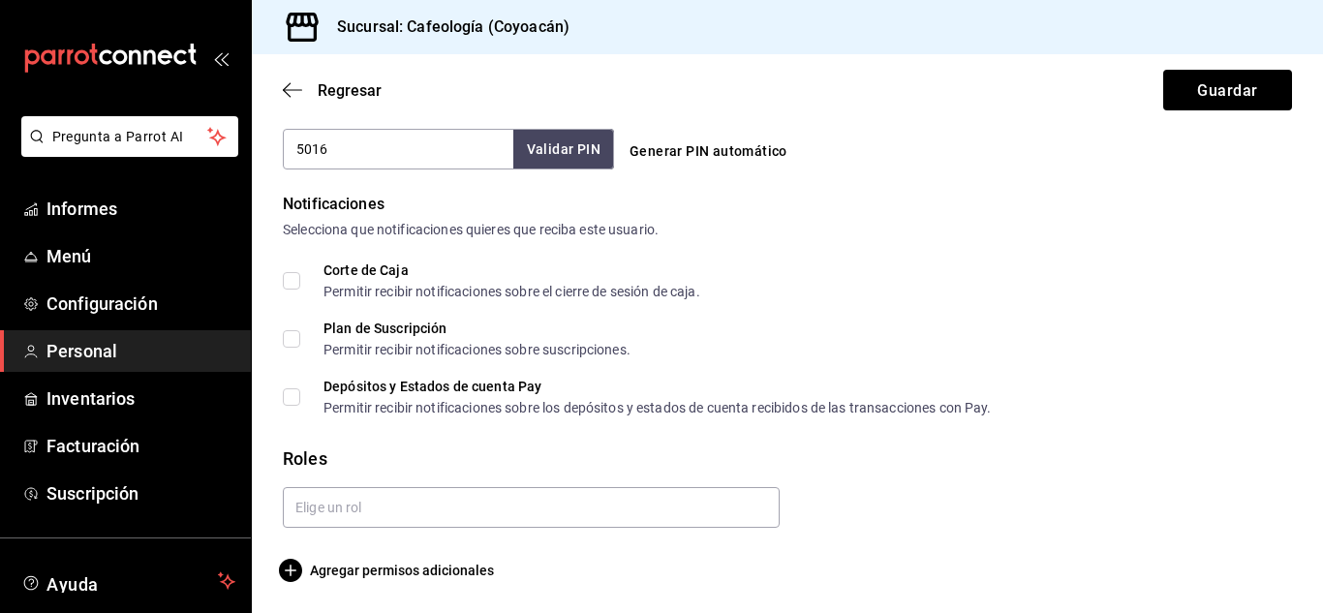
click at [291, 288] on input "Corte de Caja Permitir recibir notificaciones sobre el cierre de sesión de caja." at bounding box center [291, 280] width 17 height 17
checkbox input "true"
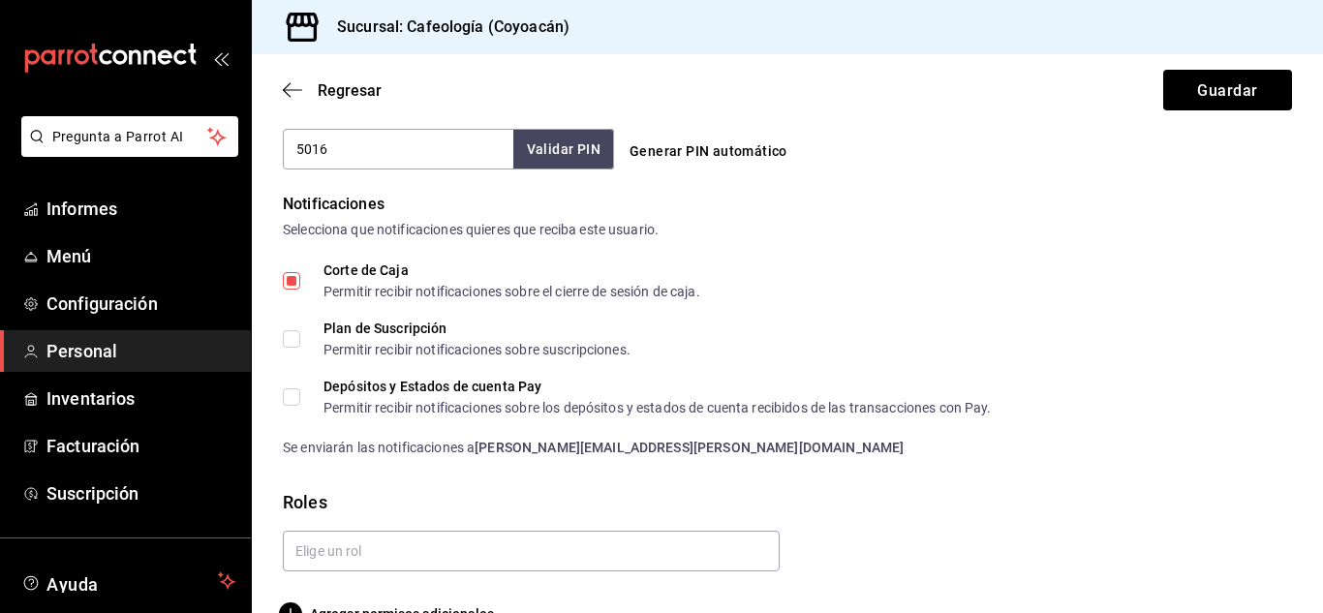
click at [298, 405] on input "Depósitos y Estados de cuenta Pay Permitir recibir notificaciones sobre los dep…" at bounding box center [291, 396] width 17 height 17
checkbox input "true"
click at [289, 342] on input "Plan de Suscripción Permitir recibir notificaciones sobre suscripciones." at bounding box center [291, 338] width 17 height 17
checkbox input "true"
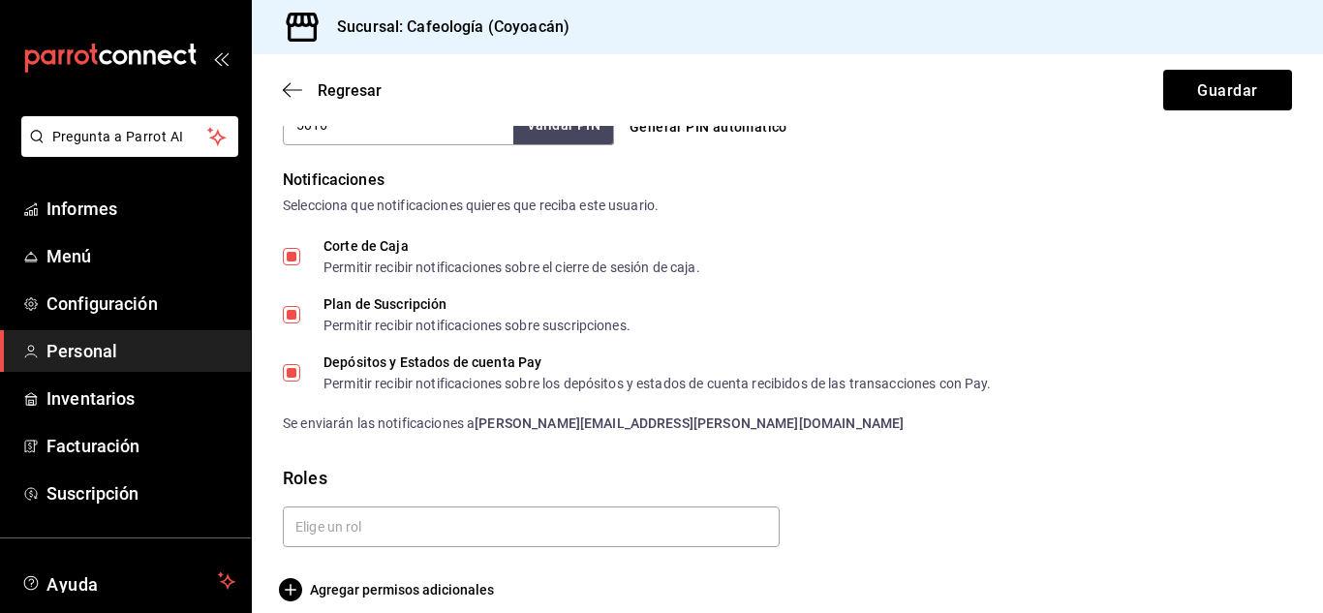
scroll to position [978, 0]
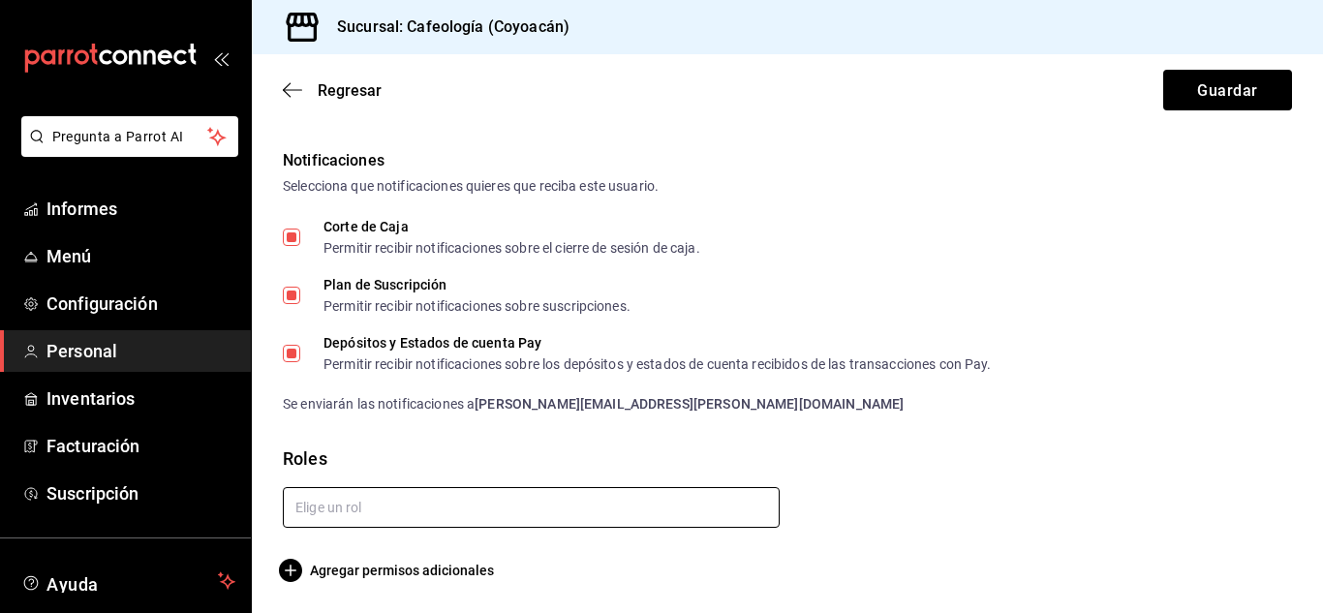
click at [354, 504] on input "text" at bounding box center [531, 507] width 497 height 41
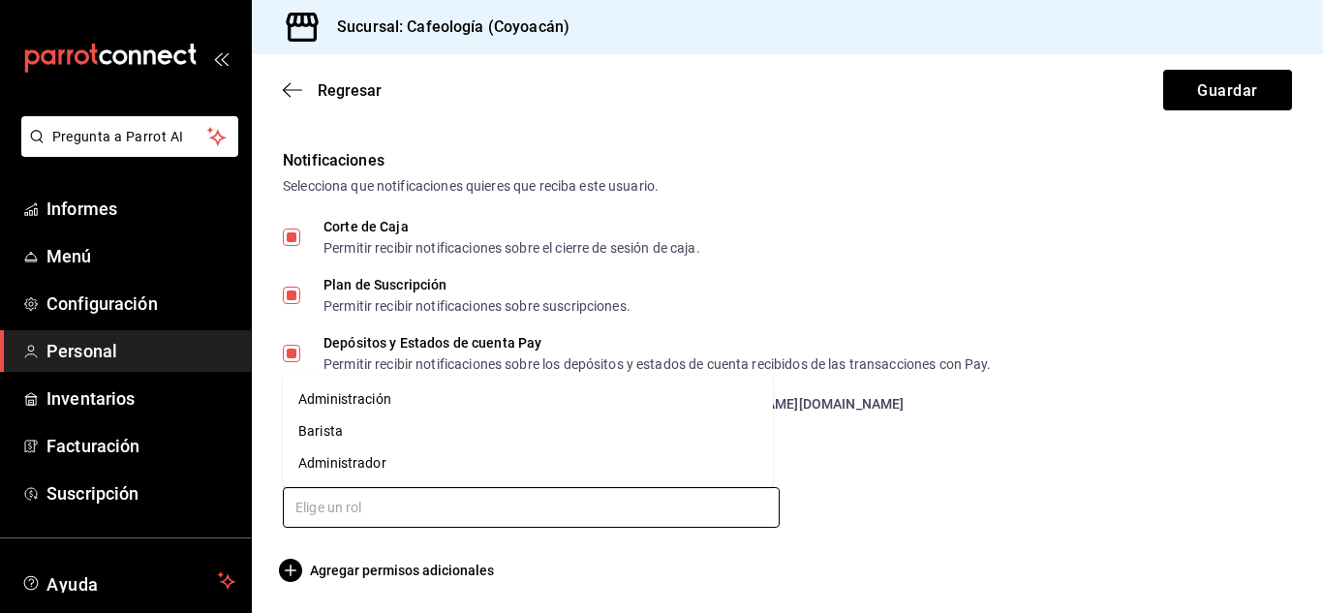
click at [363, 459] on font "Administrador" at bounding box center [342, 462] width 88 height 15
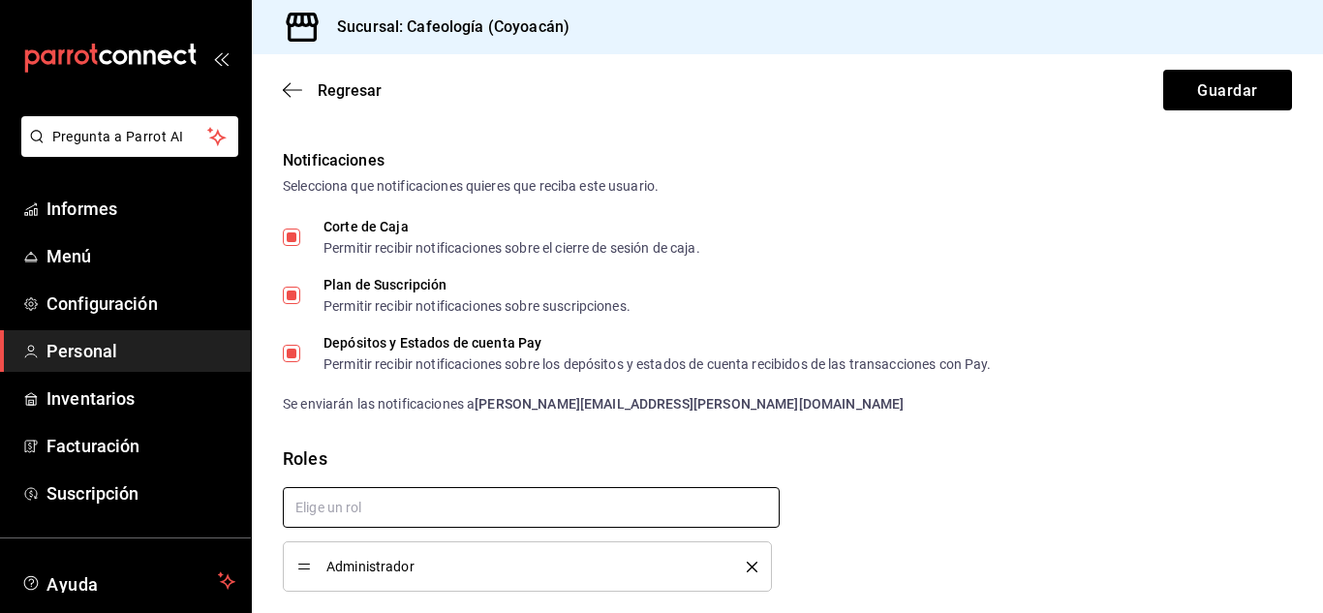
checkbox input "true"
click at [472, 505] on input "text" at bounding box center [531, 507] width 497 height 41
click at [385, 559] on font "Administración" at bounding box center [344, 551] width 93 height 20
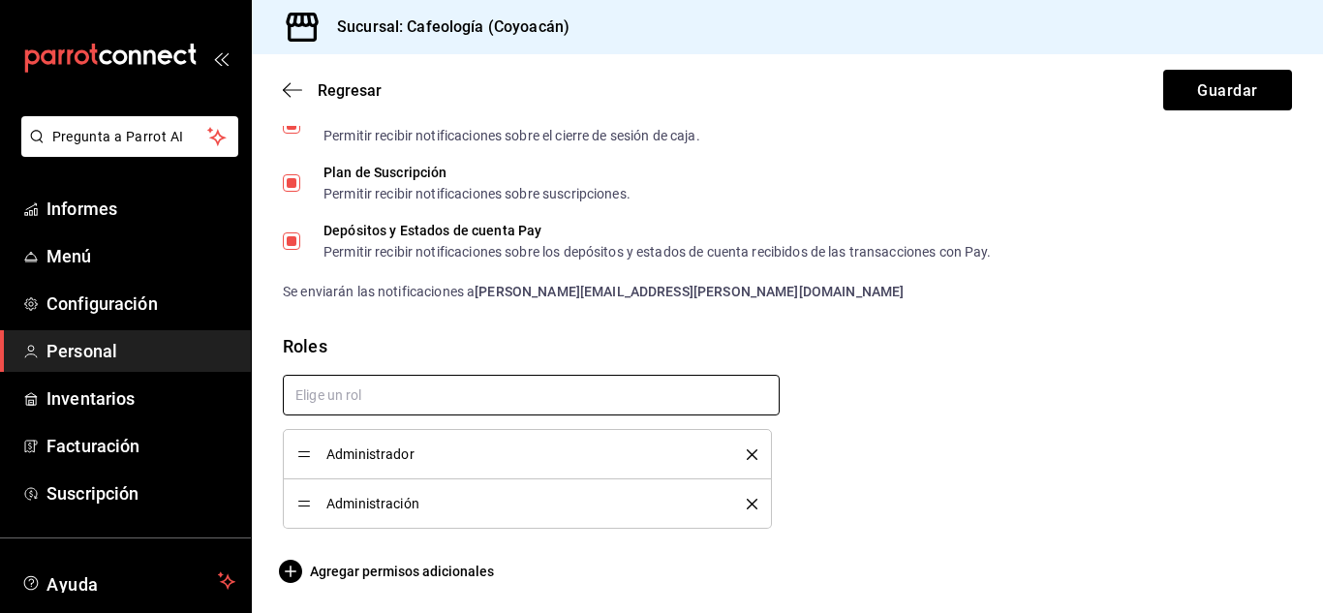
scroll to position [1091, 0]
click at [748, 446] on div "Administrador" at bounding box center [527, 453] width 460 height 21
click at [747, 456] on icon "borrar" at bounding box center [752, 453] width 11 height 11
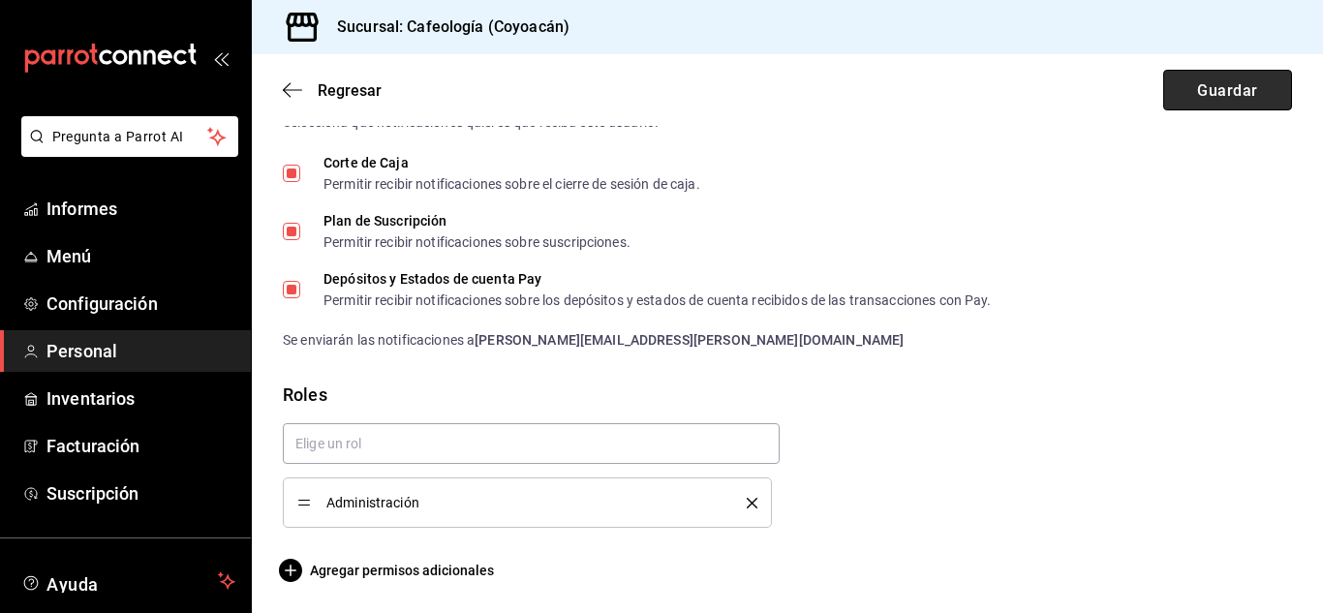
click at [1177, 94] on button "Guardar" at bounding box center [1227, 90] width 129 height 41
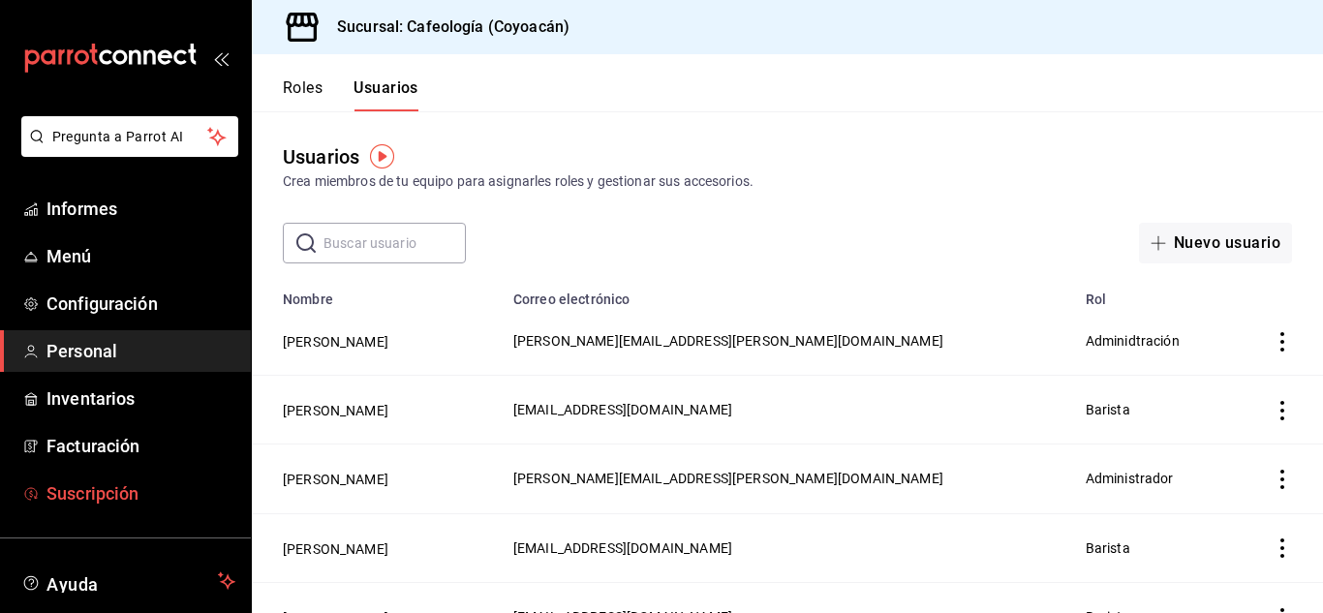
click at [94, 498] on font "Suscripción" at bounding box center [92, 493] width 92 height 20
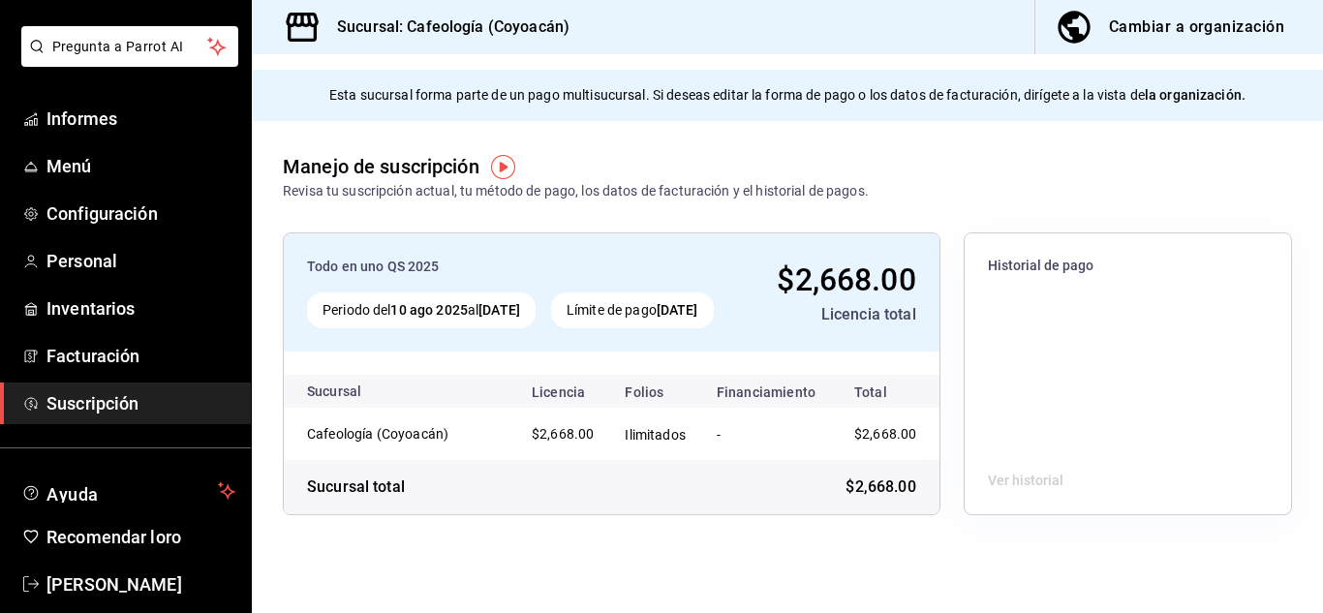
scroll to position [97, 0]
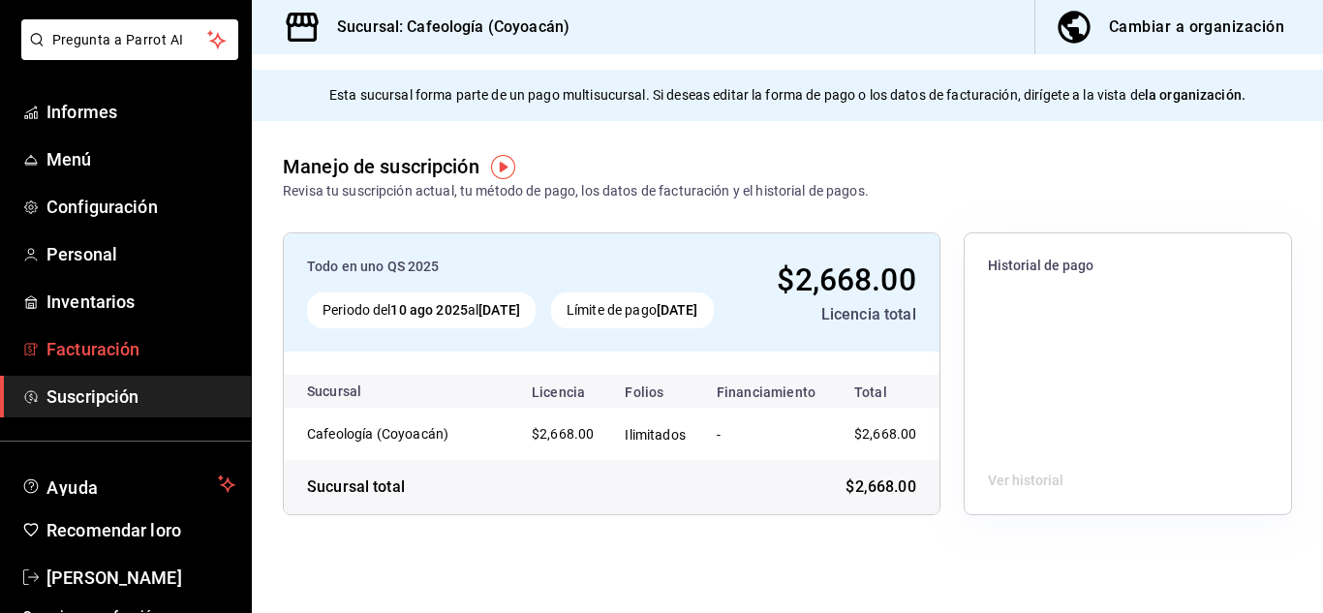
click at [116, 350] on font "Facturación" at bounding box center [92, 349] width 93 height 20
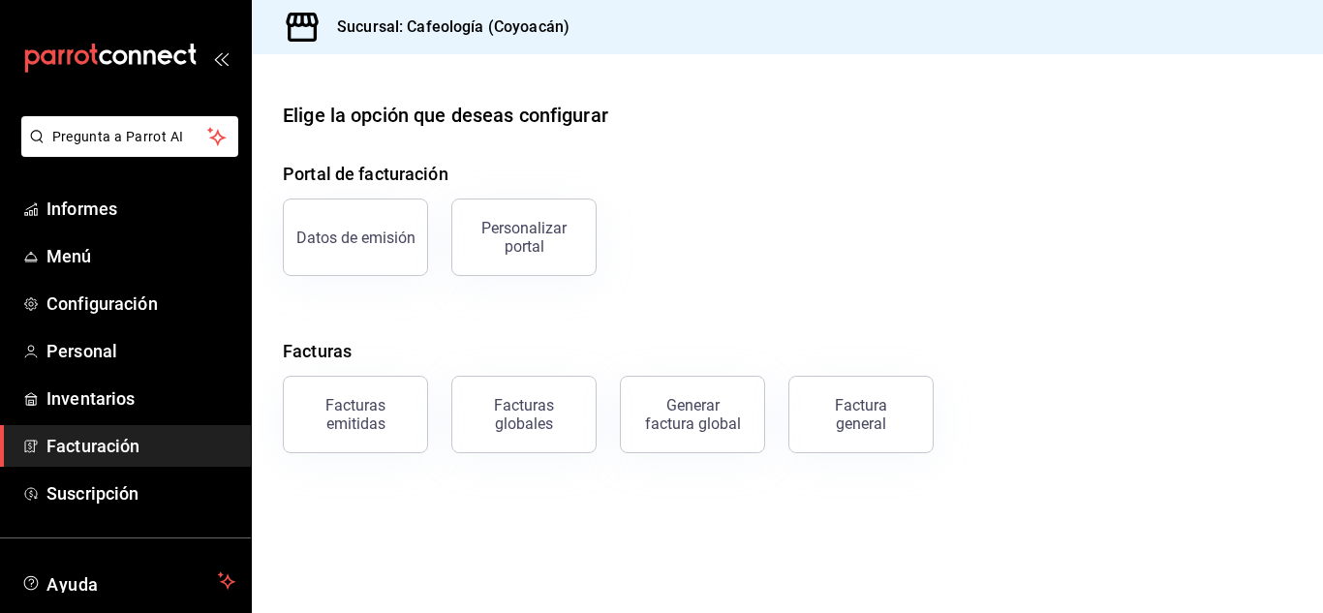
scroll to position [65, 0]
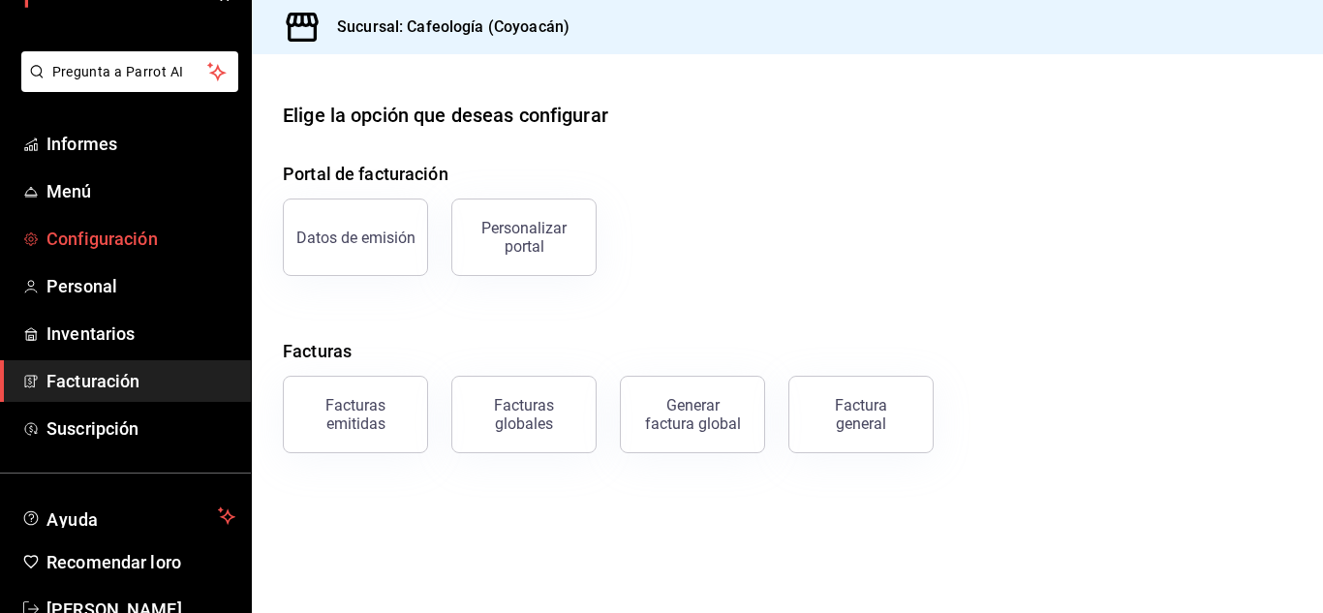
click at [104, 235] on font "Configuración" at bounding box center [101, 239] width 111 height 20
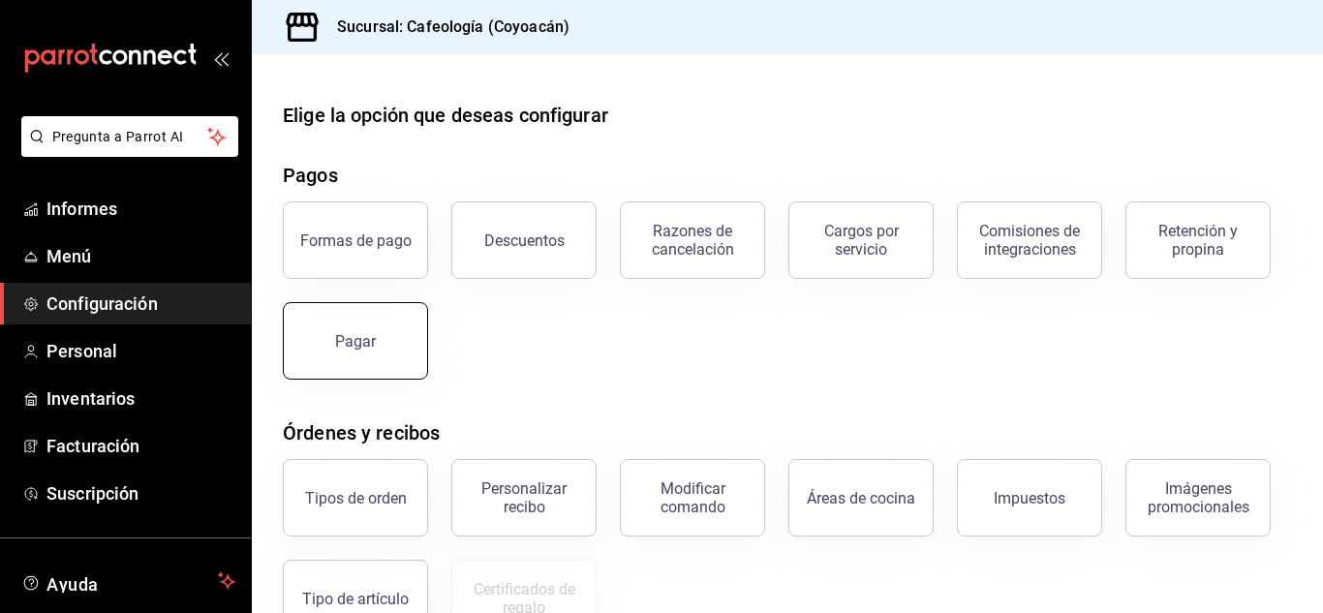
click at [370, 353] on button "Pagar" at bounding box center [355, 340] width 145 height 77
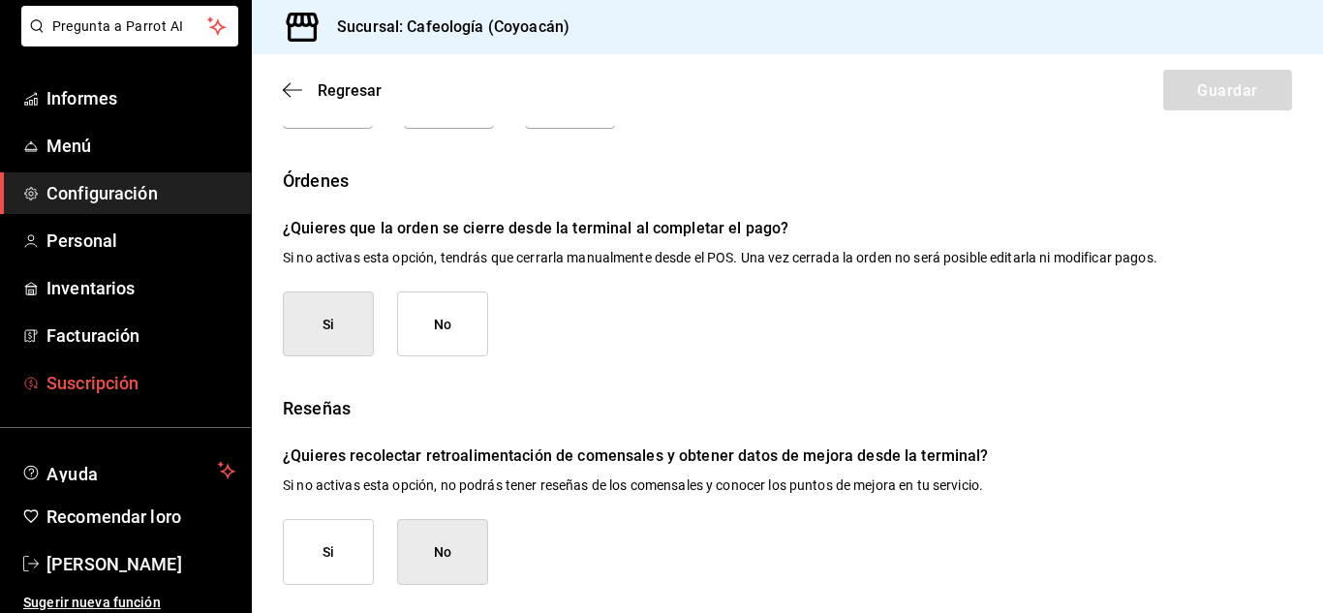
scroll to position [118, 0]
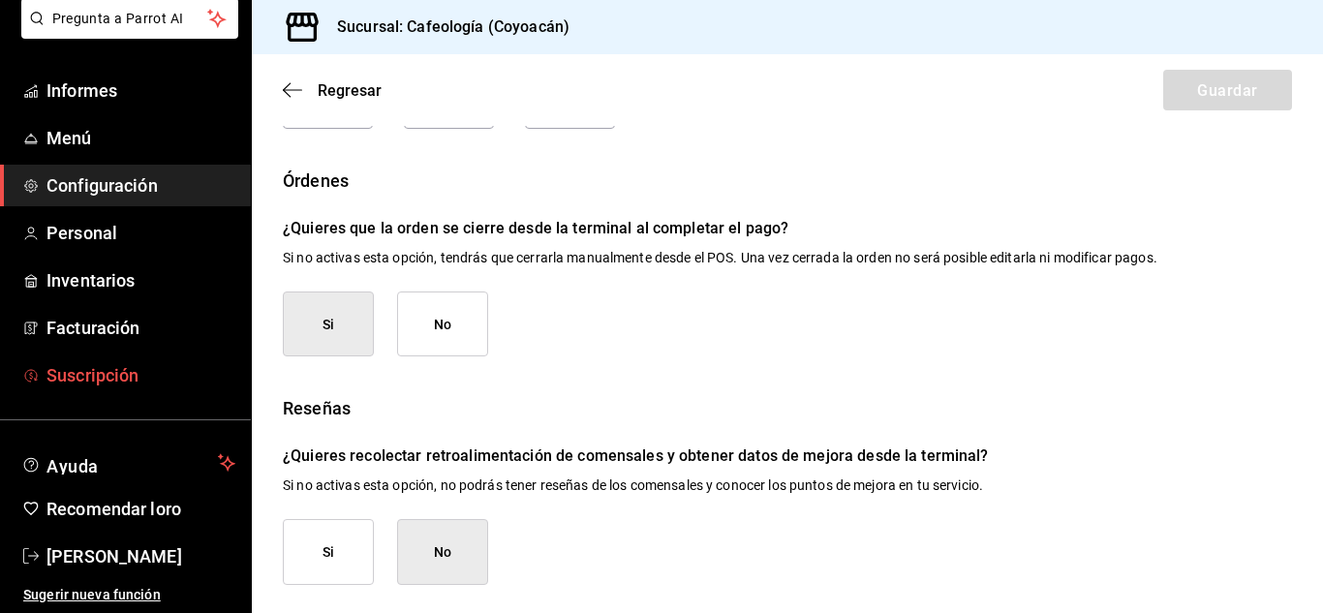
click at [96, 376] on font "Suscripción" at bounding box center [92, 375] width 92 height 20
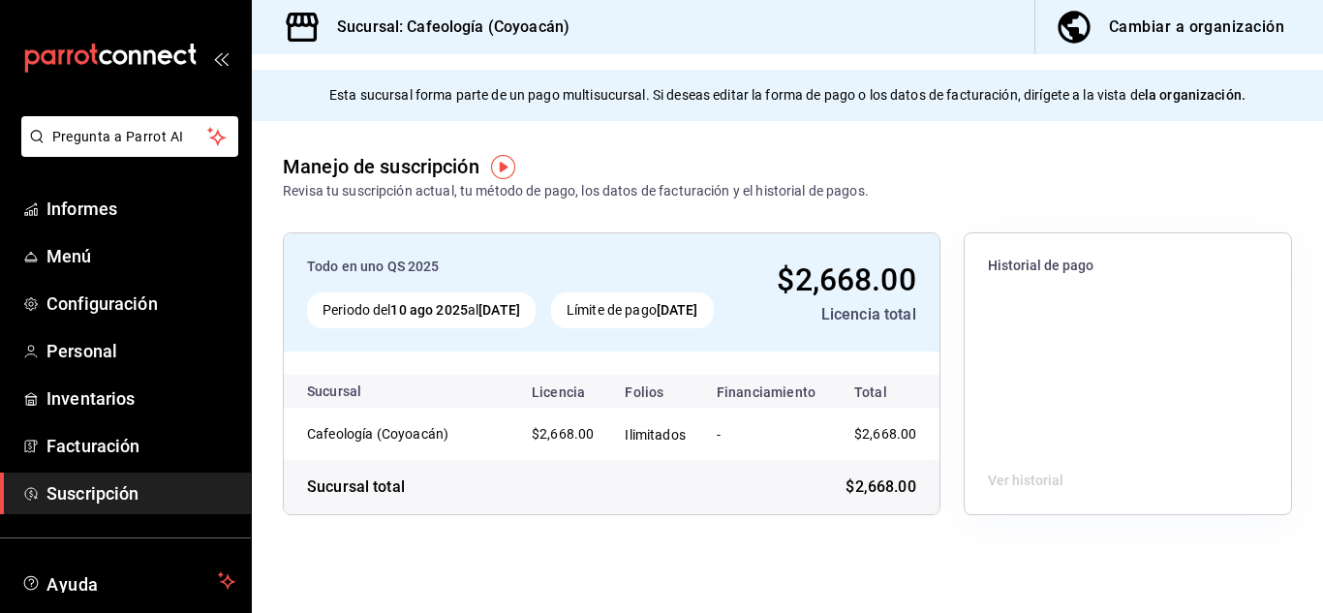
click at [491, 328] on div "Periodo del 10 ago 2025 al 10 oct 2025" at bounding box center [421, 310] width 229 height 36
click at [714, 328] on div "Límite de pago 10 oct 2025" at bounding box center [632, 310] width 163 height 36
click at [815, 284] on font "$2,668.00" at bounding box center [846, 279] width 138 height 37
click at [1009, 325] on div at bounding box center [1128, 317] width 326 height 51
drag, startPoint x: 476, startPoint y: 495, endPoint x: 528, endPoint y: 462, distance: 61.8
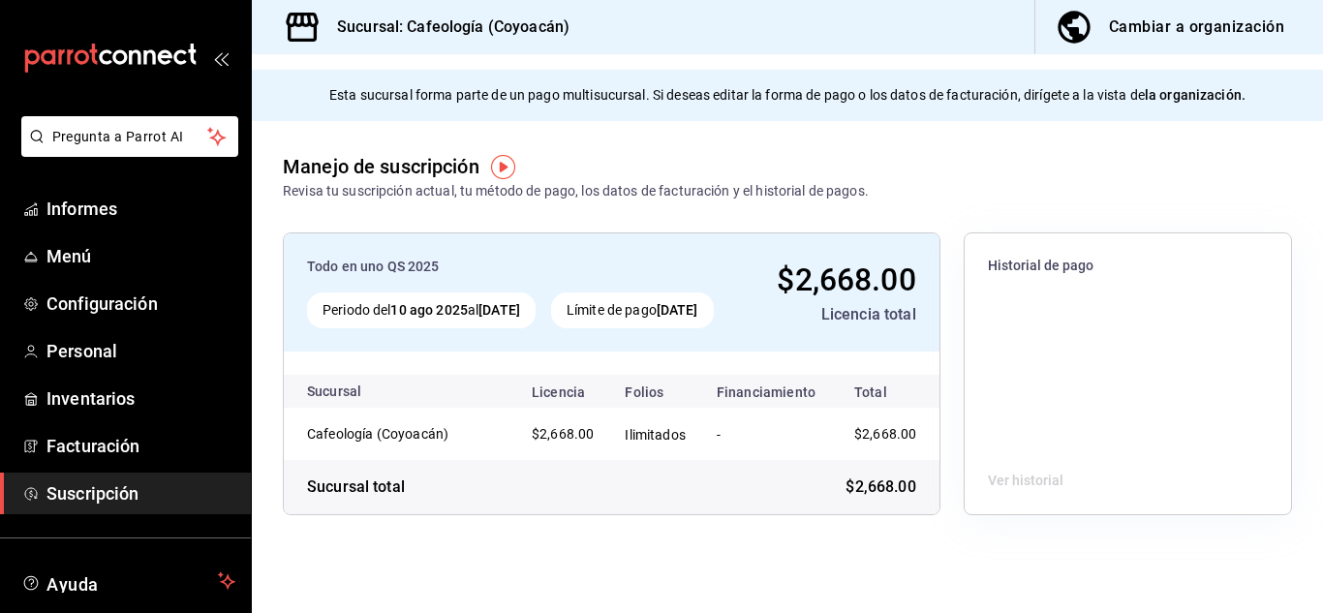
click at [526, 494] on div "Sucursal total $2,668.00" at bounding box center [612, 487] width 656 height 54
click at [809, 162] on div "Manejo de suscripción Revisa tu suscripción actual, tu método de pago, los dato…" at bounding box center [576, 176] width 586 height 49
click at [1133, 27] on font "Cambiar a organización" at bounding box center [1196, 26] width 175 height 18
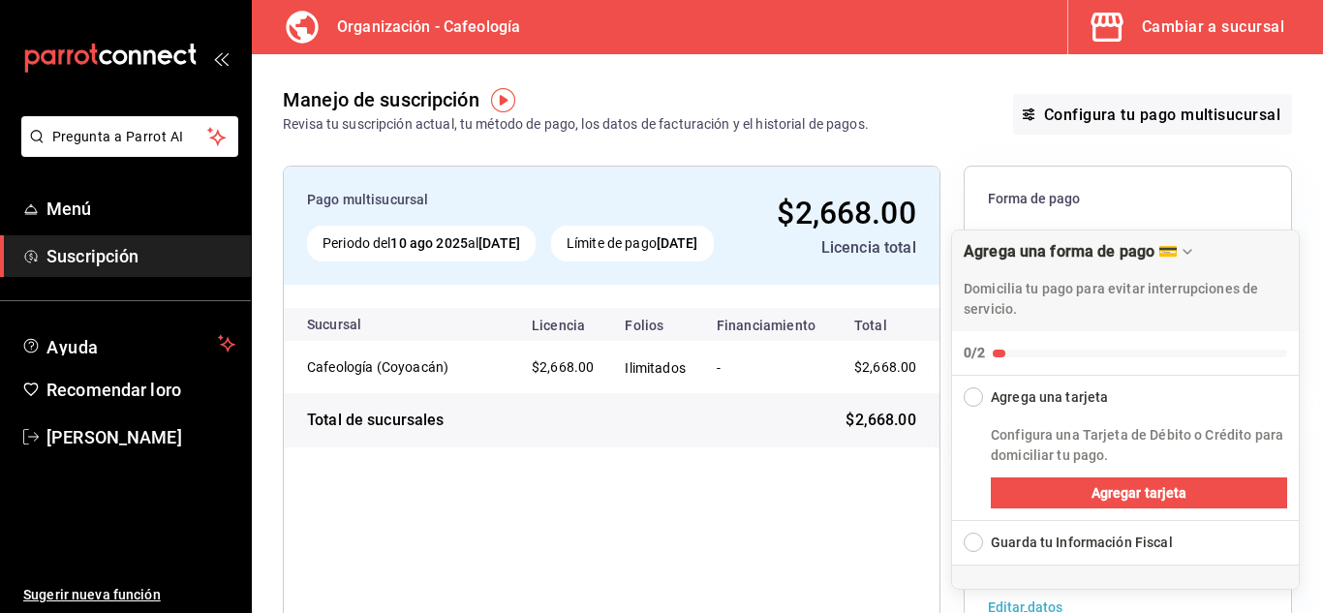
click at [133, 254] on font "Suscripción" at bounding box center [92, 256] width 92 height 20
click at [1214, 30] on font "Cambiar a sucursal" at bounding box center [1213, 26] width 142 height 18
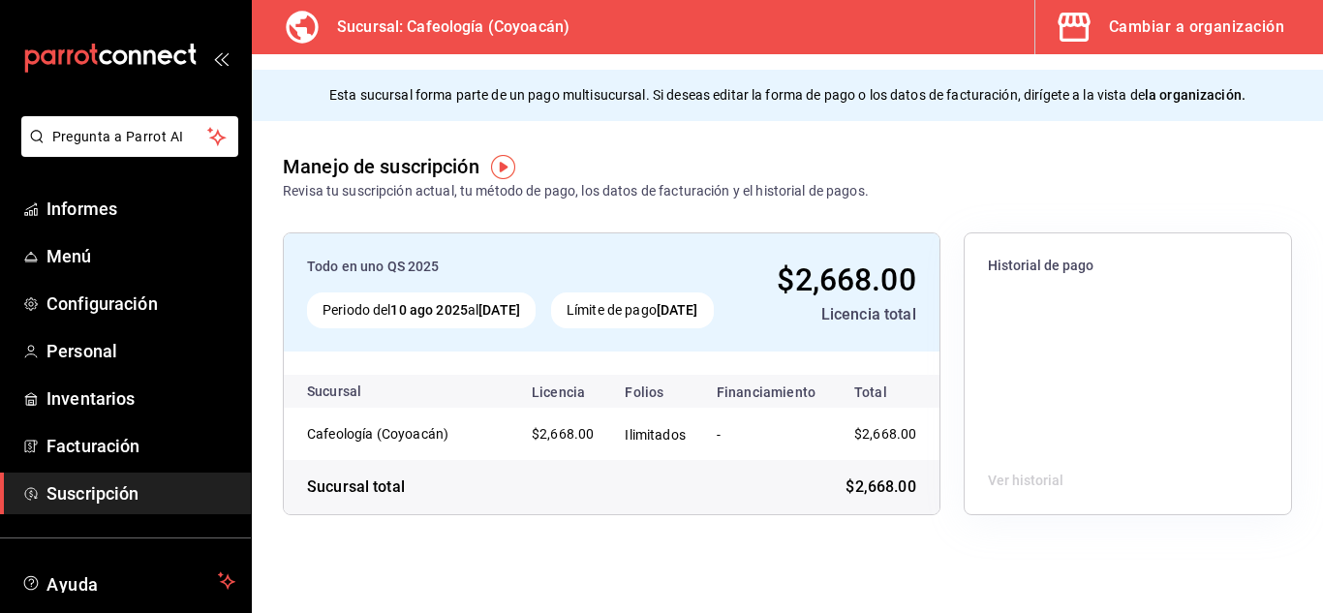
click at [1165, 23] on font "Cambiar a organización" at bounding box center [1196, 26] width 175 height 18
click at [1145, 33] on font "Cambiar a organización" at bounding box center [1196, 26] width 175 height 18
click at [1083, 26] on icon "button" at bounding box center [1074, 27] width 39 height 39
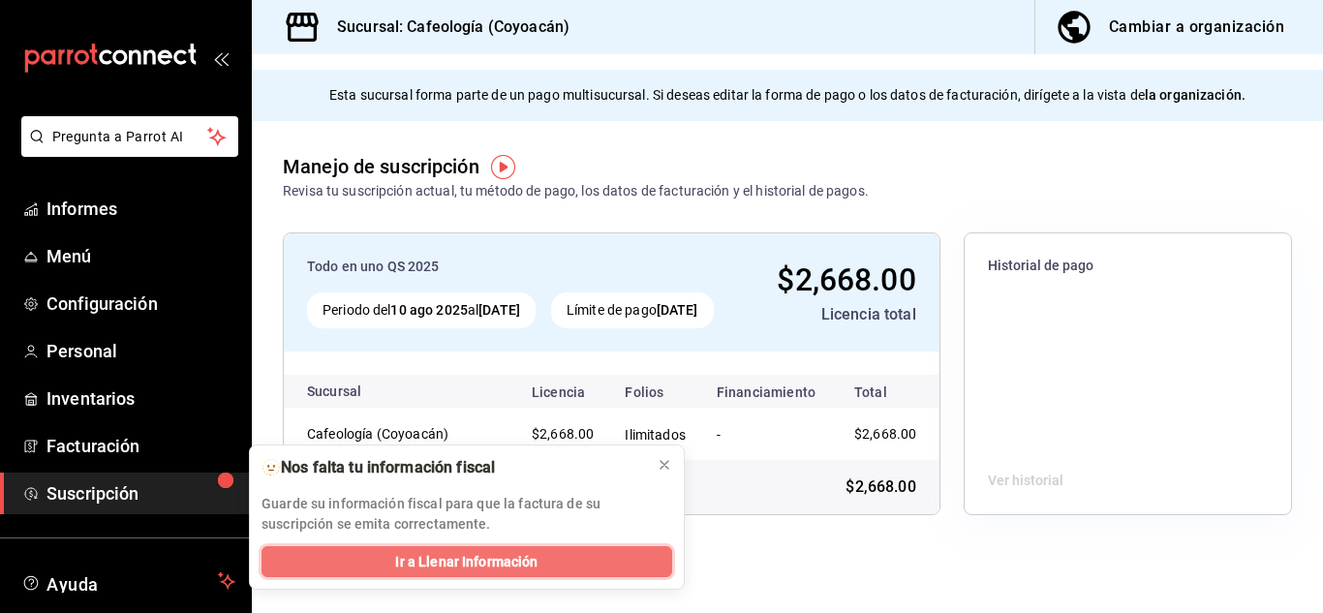
click at [384, 564] on button "Ir a Llenar Información" at bounding box center [466, 561] width 411 height 31
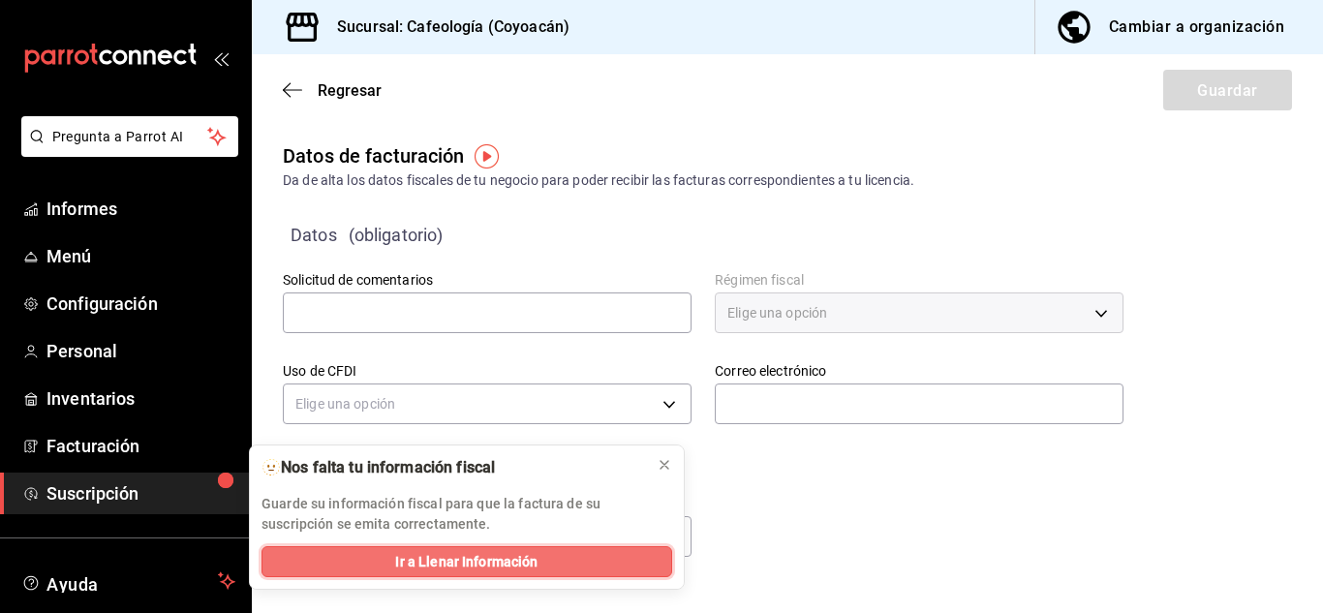
click at [591, 561] on button "Ir a Llenar Información" at bounding box center [466, 561] width 411 height 31
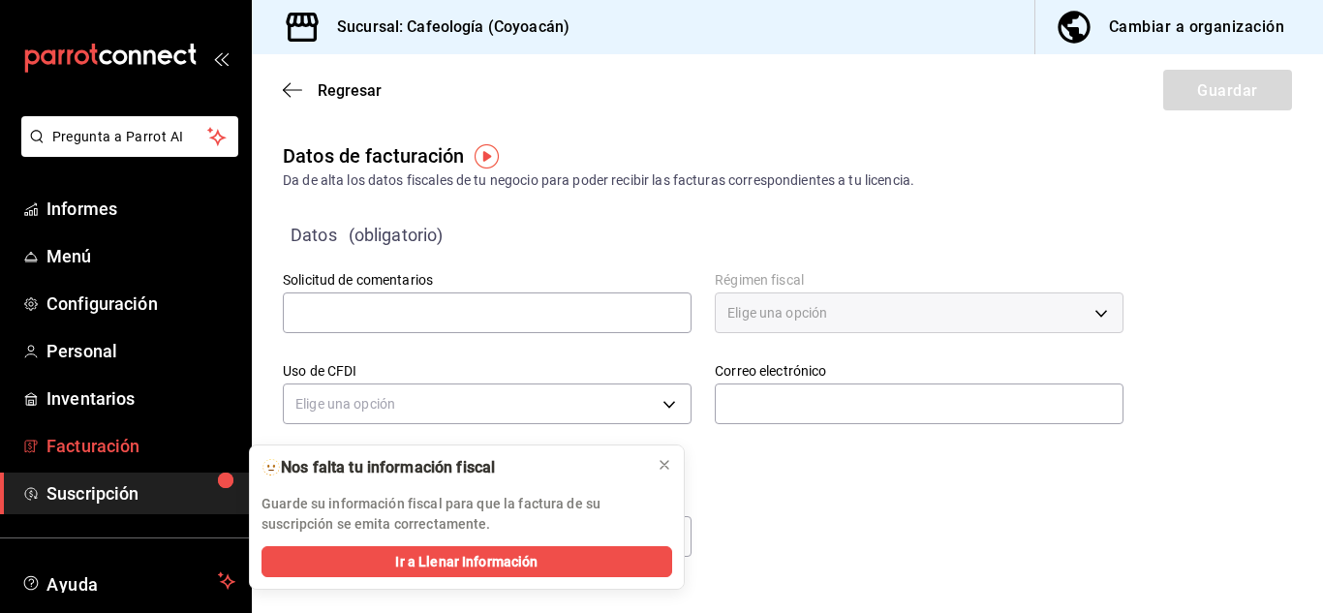
click at [100, 445] on font "Facturación" at bounding box center [92, 446] width 93 height 20
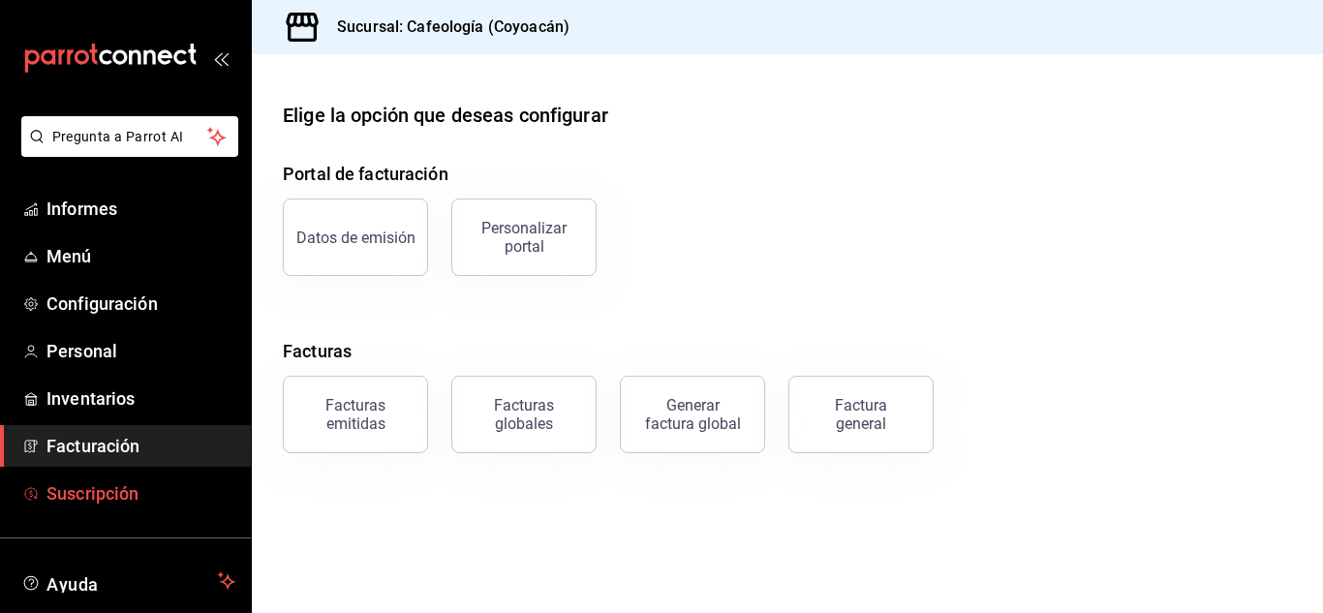
click at [115, 489] on font "Suscripción" at bounding box center [92, 493] width 92 height 20
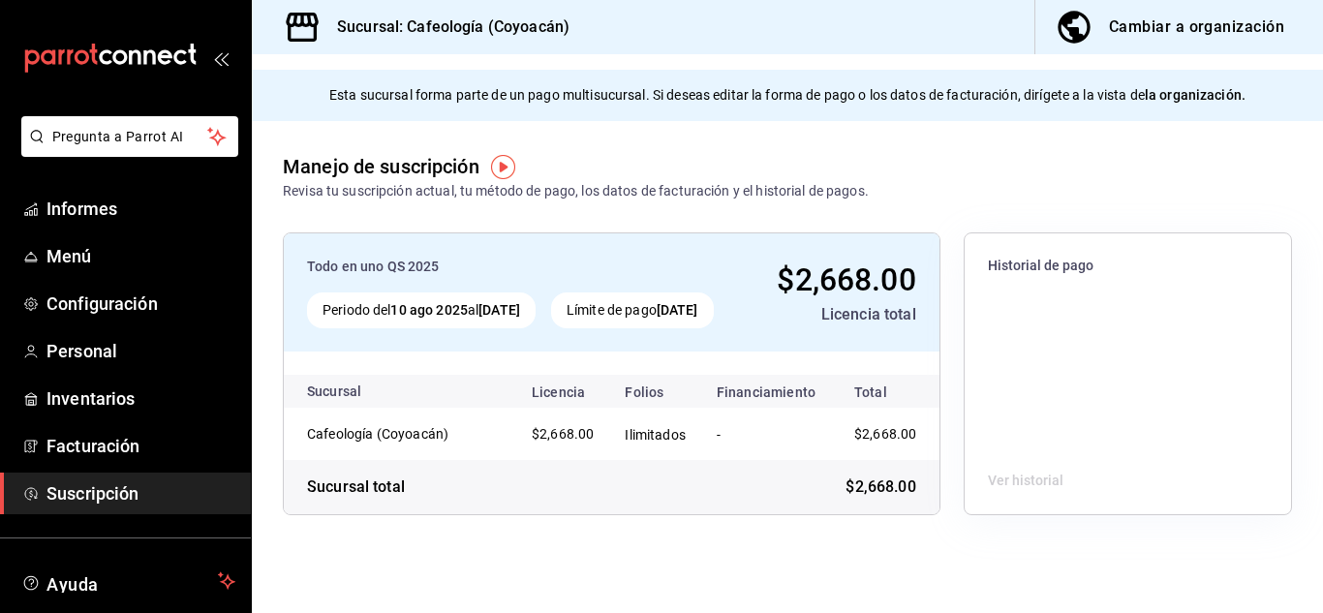
click at [1127, 29] on font "Cambiar a organización" at bounding box center [1196, 26] width 175 height 18
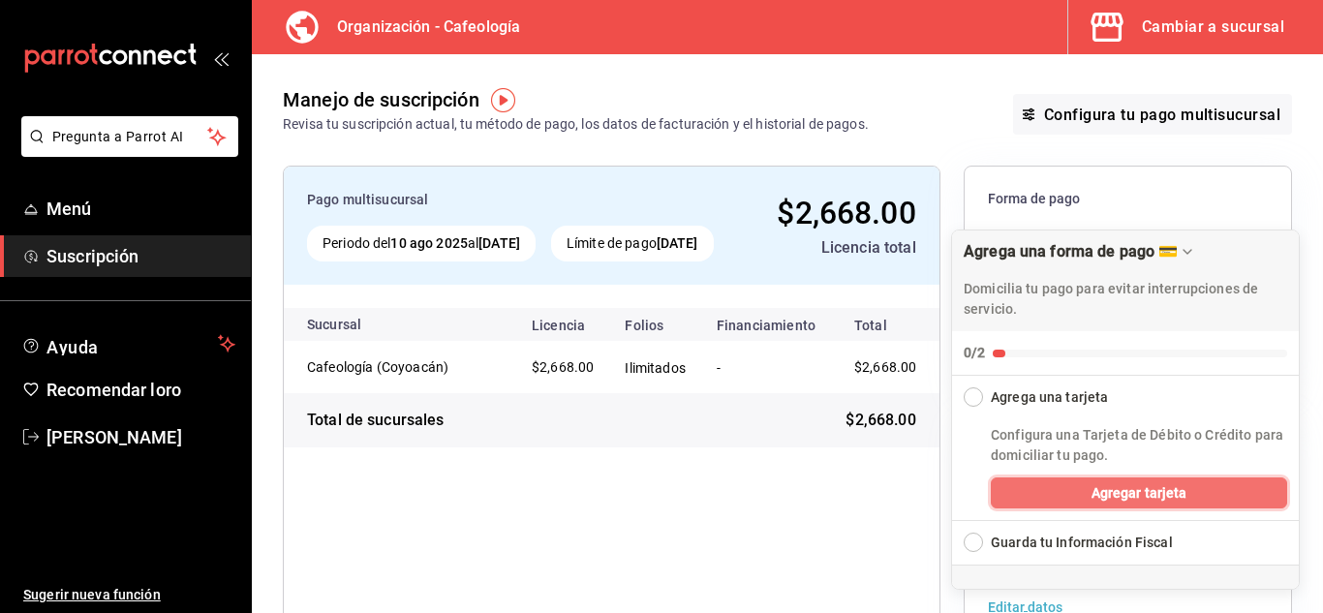
click at [1046, 491] on button "Agregar tarjeta" at bounding box center [1139, 492] width 296 height 31
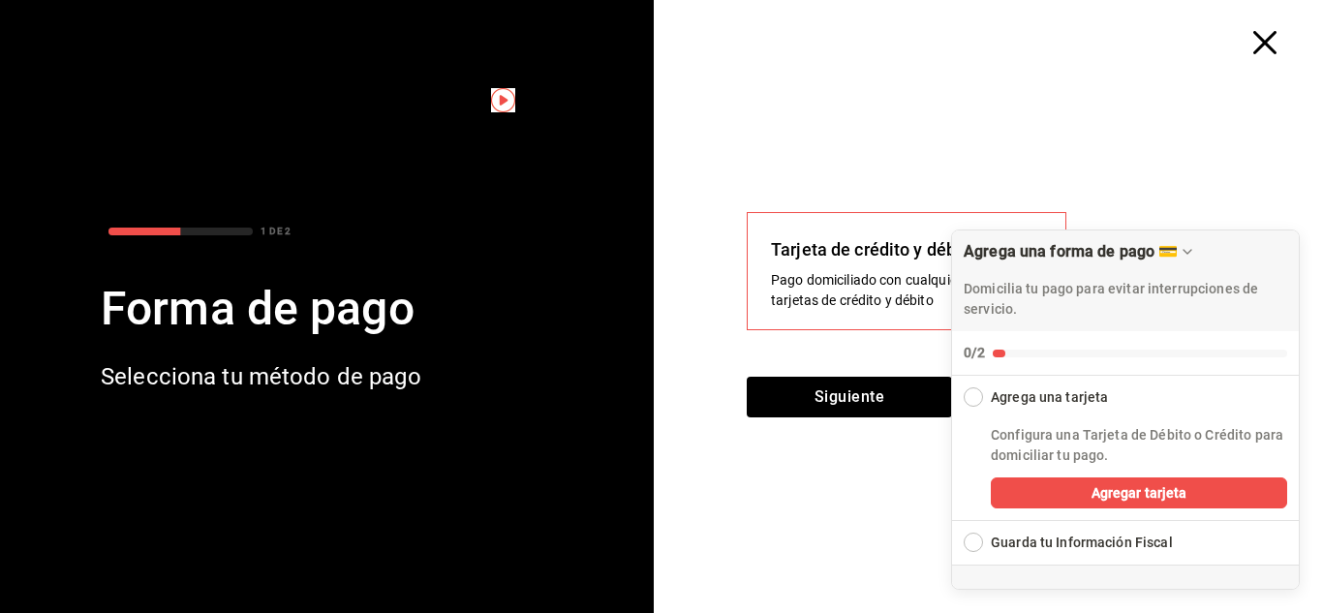
click at [1110, 119] on div "Tarjeta de crédito y débito Pago domiciliado con cualquiera de tus tarjetas de …" at bounding box center [996, 333] width 654 height 559
click at [785, 396] on button "Siguiente" at bounding box center [849, 397] width 205 height 41
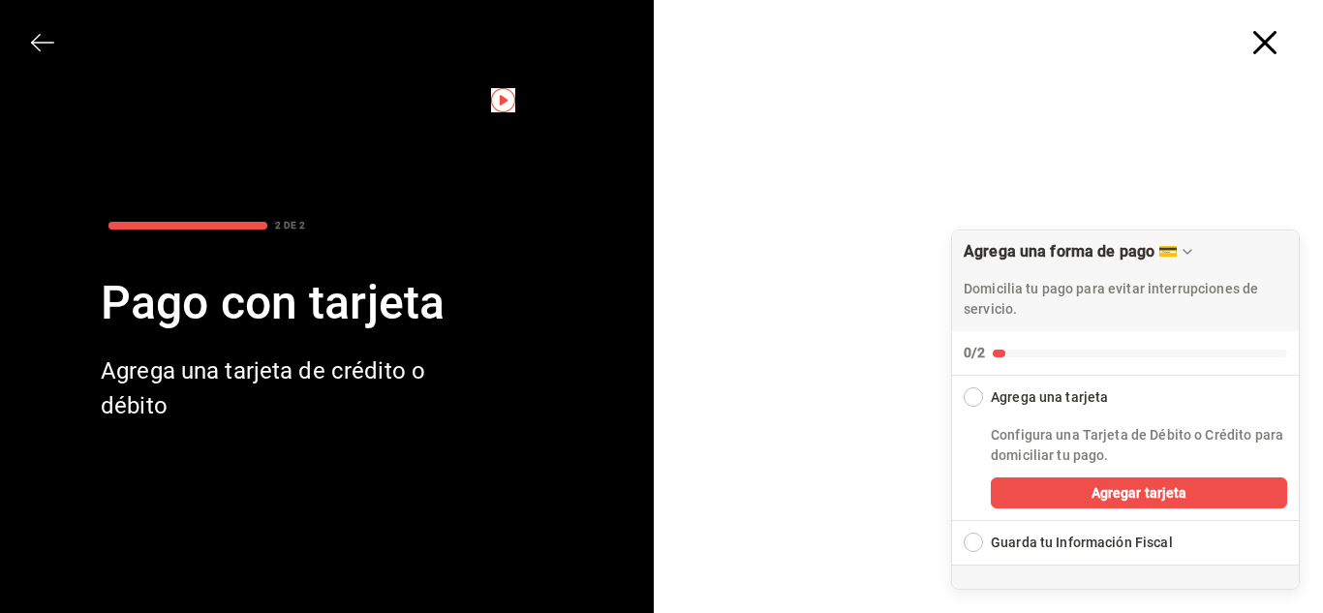
click at [1272, 153] on div at bounding box center [996, 367] width 654 height 626
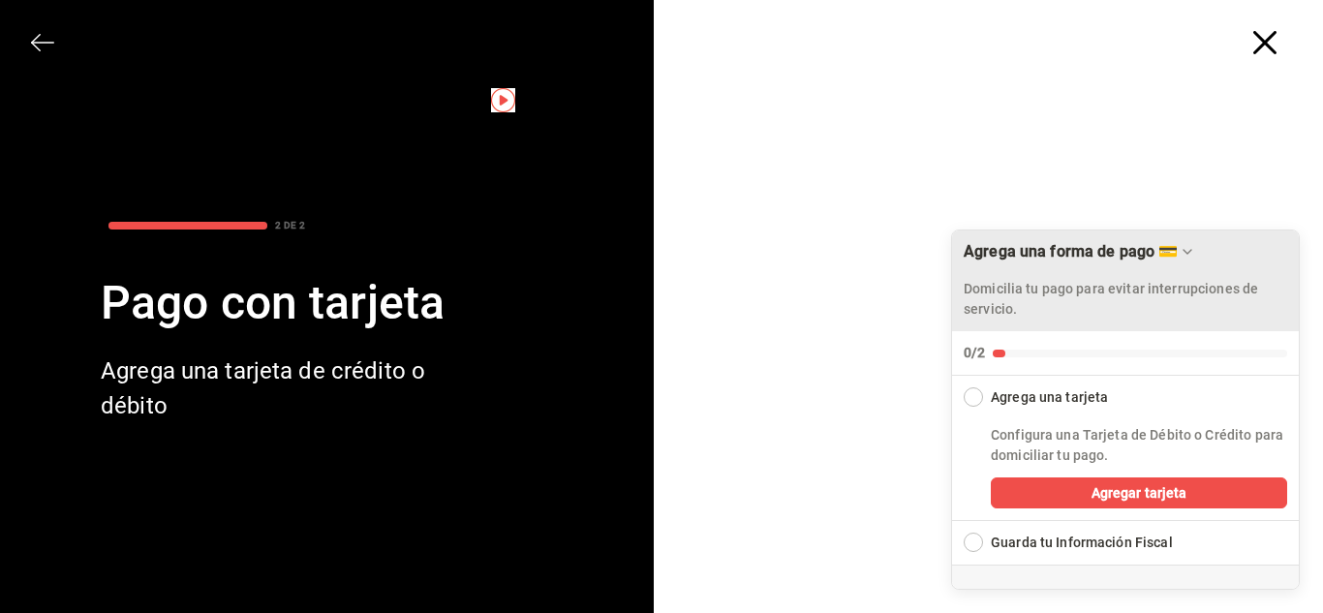
click at [1191, 253] on icon "Arrastrar para mover la lista de verificación" at bounding box center [1187, 251] width 15 height 15
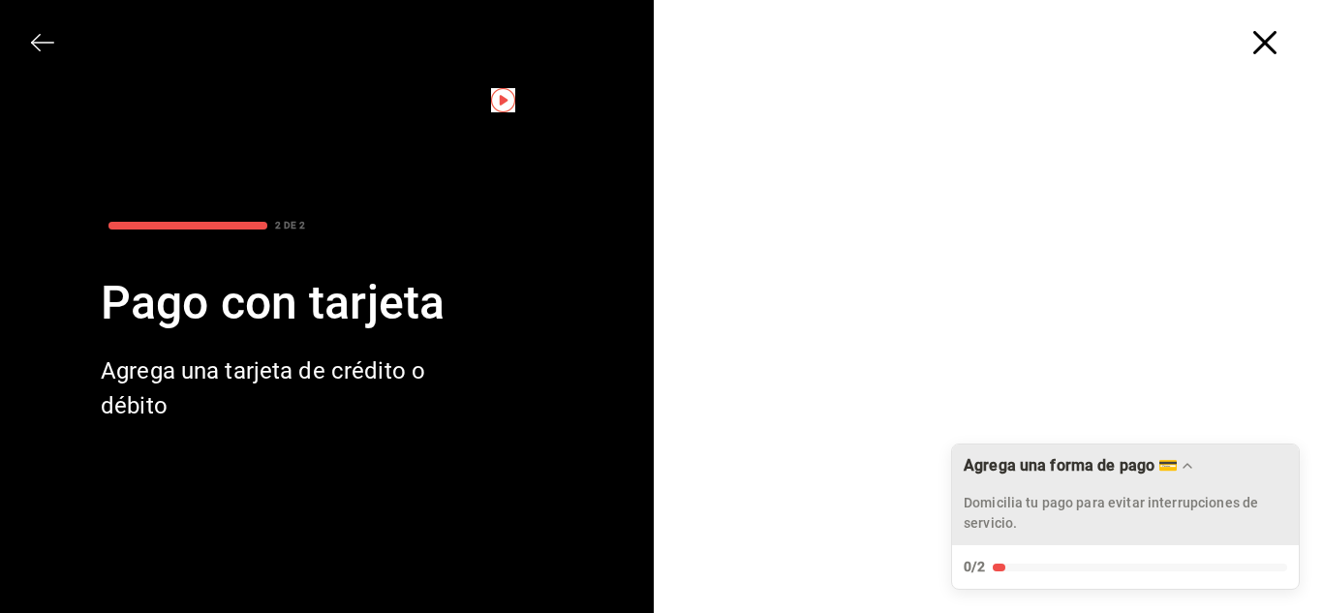
scroll to position [67, 0]
click at [1253, 39] on icon "button" at bounding box center [1264, 42] width 23 height 23
